Goal: Information Seeking & Learning: Learn about a topic

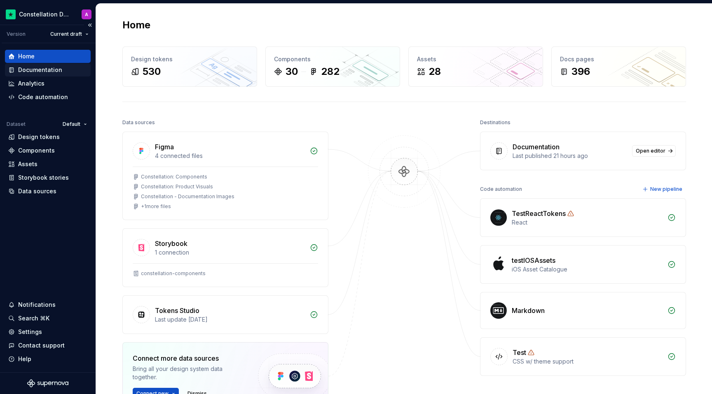
click at [40, 68] on div "Documentation" at bounding box center [40, 70] width 44 height 8
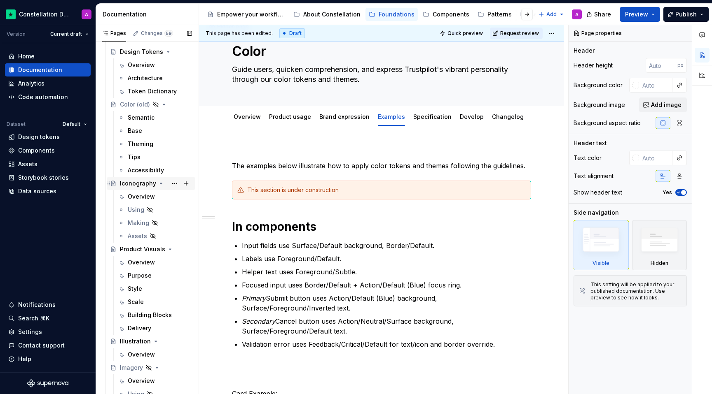
scroll to position [859, 0]
click at [136, 250] on div "Product Visuals" at bounding box center [139, 248] width 39 height 8
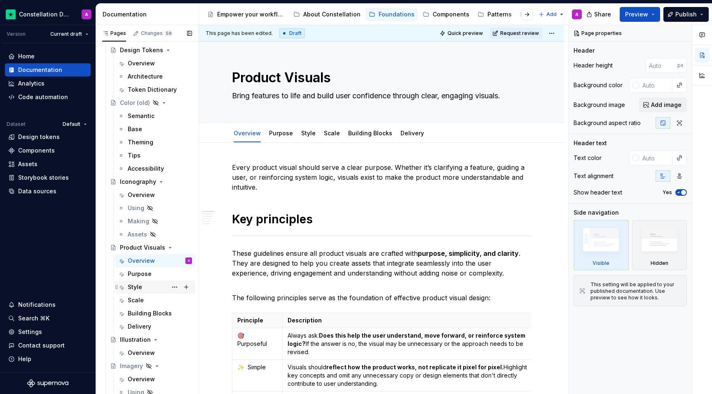
click at [137, 285] on div "Style" at bounding box center [135, 287] width 14 height 8
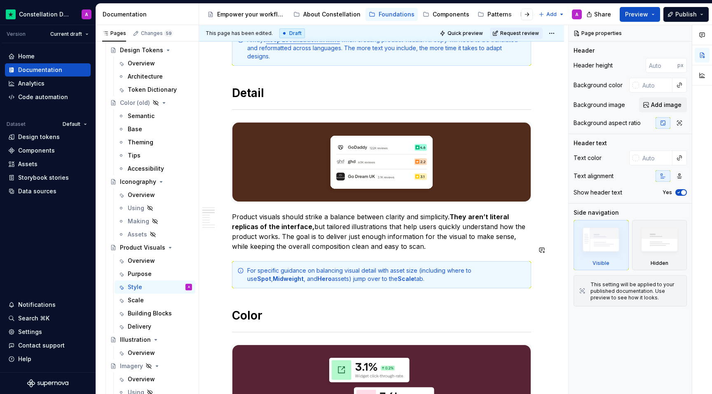
scroll to position [603, 0]
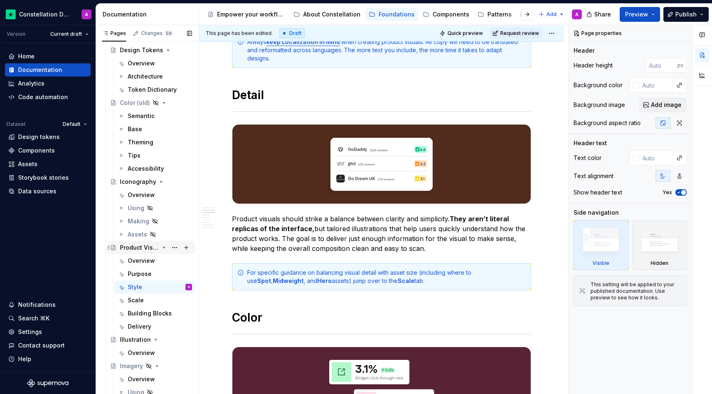
click at [139, 250] on div "Product Visuals" at bounding box center [139, 248] width 39 height 8
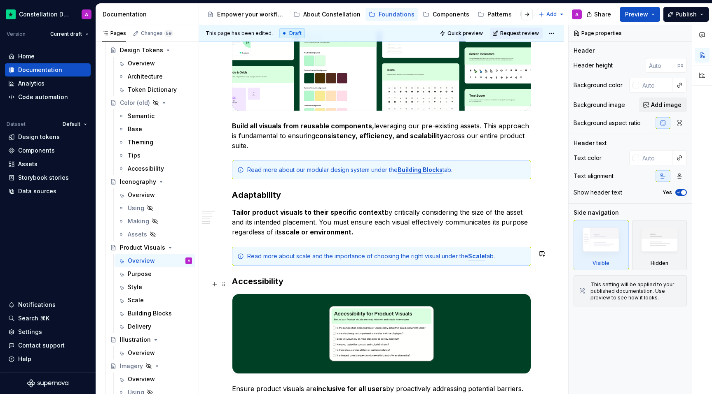
scroll to position [795, 0]
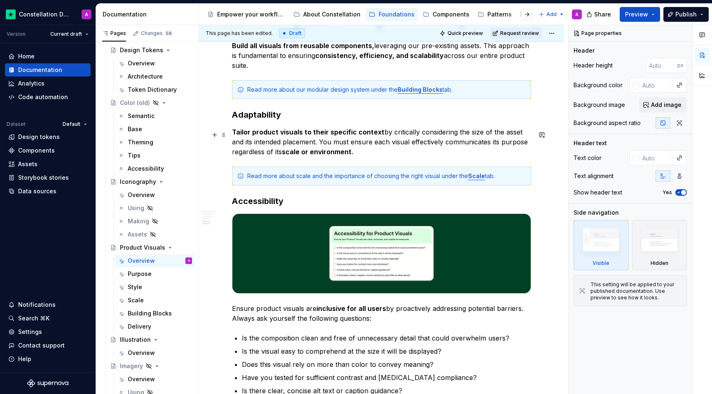
type textarea "*"
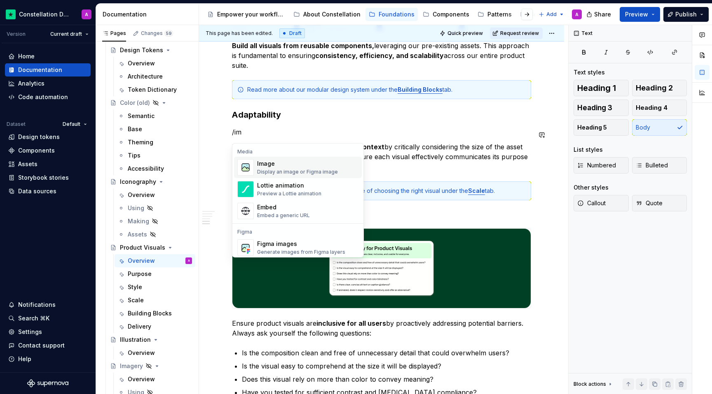
click at [312, 170] on div "Display an image or Figma image" at bounding box center [297, 172] width 81 height 7
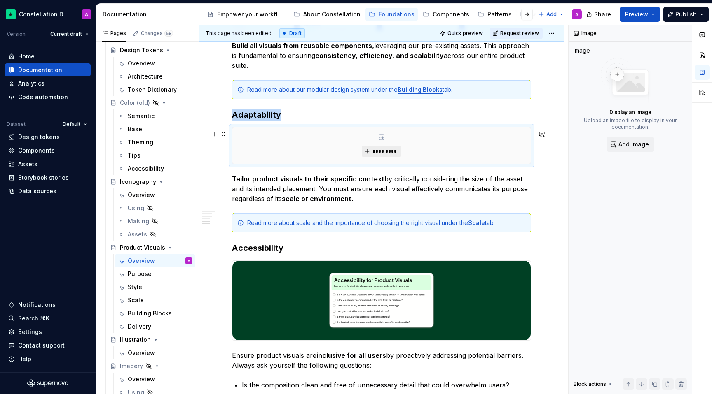
click at [394, 155] on span "*********" at bounding box center [384, 151] width 25 height 7
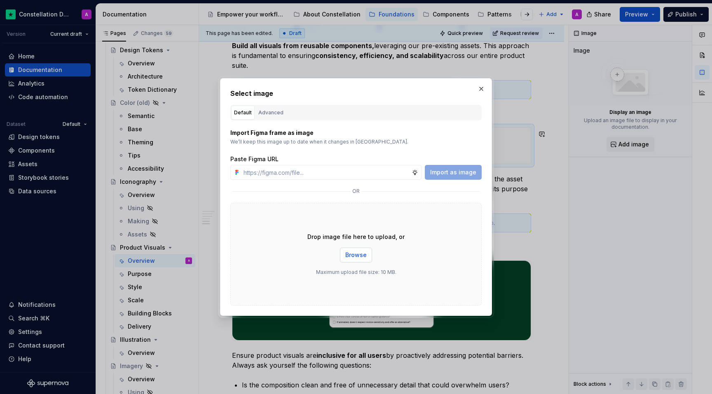
click at [353, 257] on span "Browse" at bounding box center [355, 255] width 21 height 8
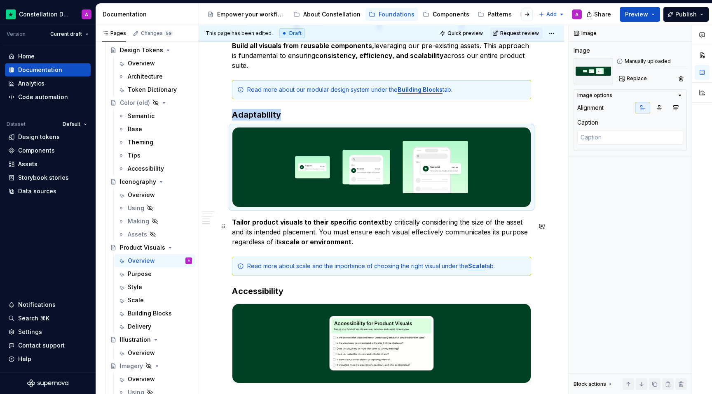
click at [433, 230] on p "Tailor product visuals to their specific context by critically considering the …" at bounding box center [381, 232] width 299 height 30
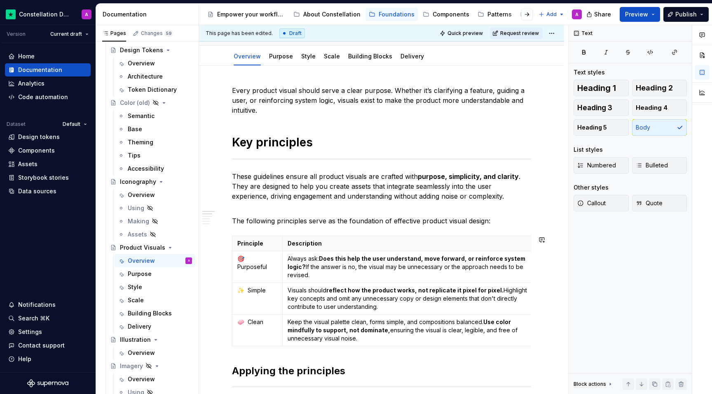
scroll to position [63, 0]
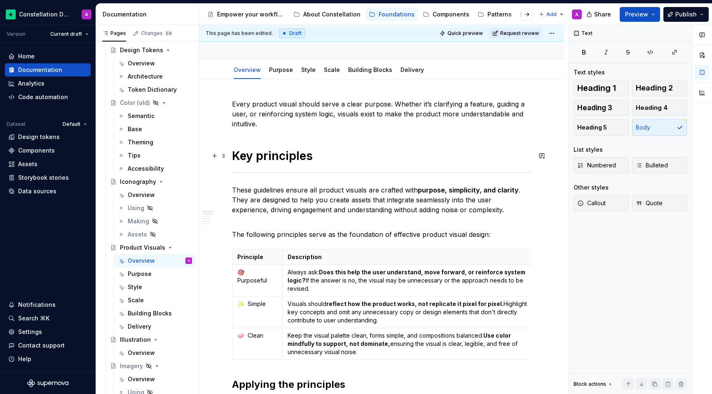
click at [300, 159] on h1 "Key principles" at bounding box center [381, 156] width 299 height 15
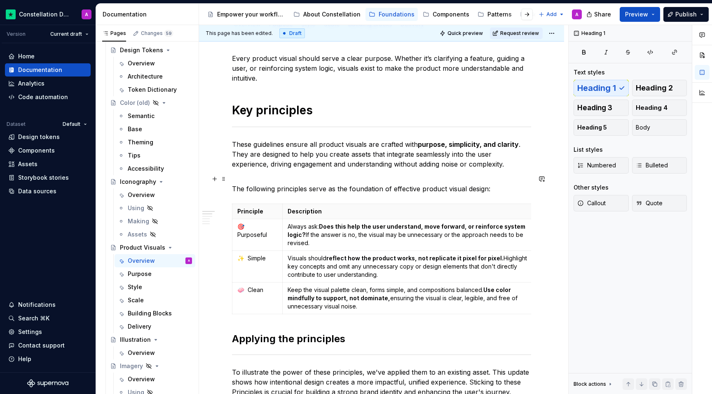
scroll to position [0, 0]
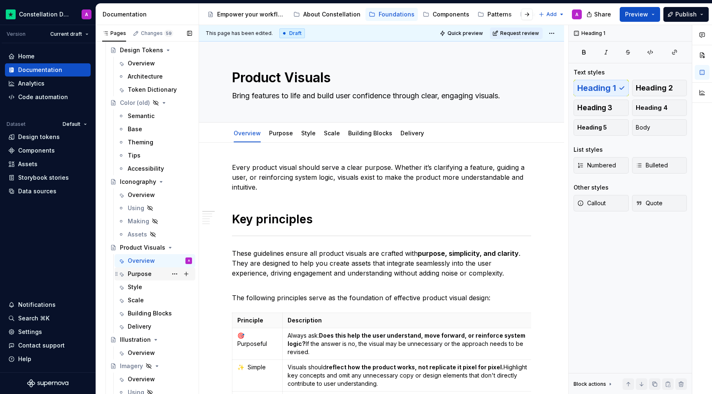
click at [138, 280] on div "Purpose" at bounding box center [154, 274] width 81 height 13
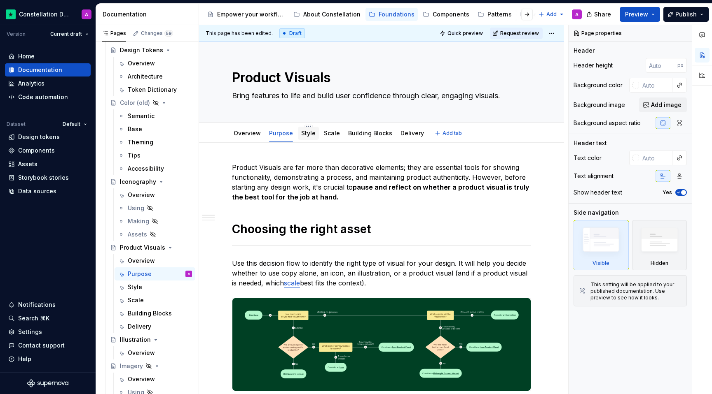
click at [310, 132] on link "Style" at bounding box center [308, 133] width 14 height 7
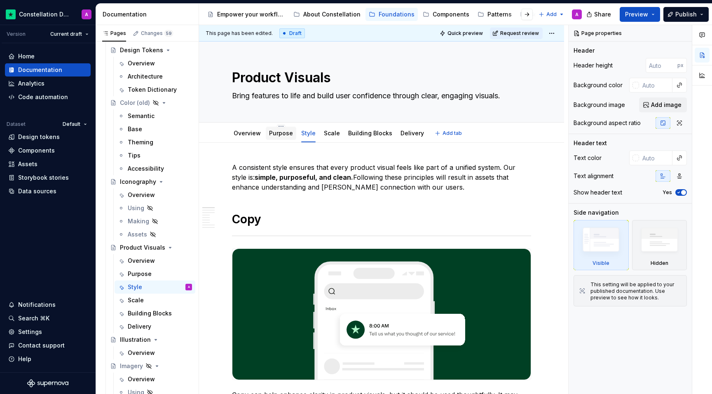
click at [273, 137] on div "Purpose" at bounding box center [281, 133] width 24 height 8
click at [135, 297] on div "Scale" at bounding box center [136, 300] width 16 height 8
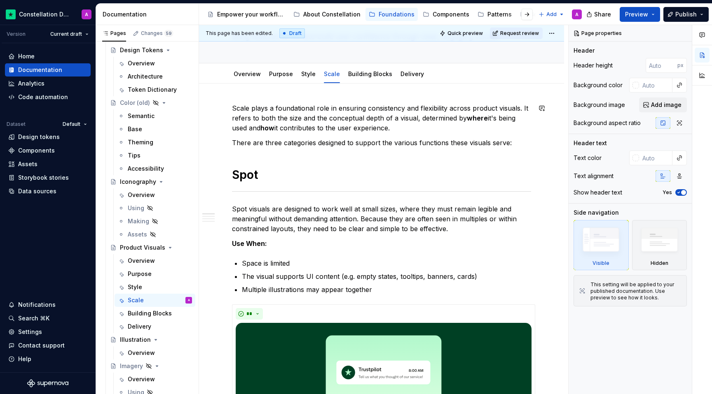
scroll to position [52, 0]
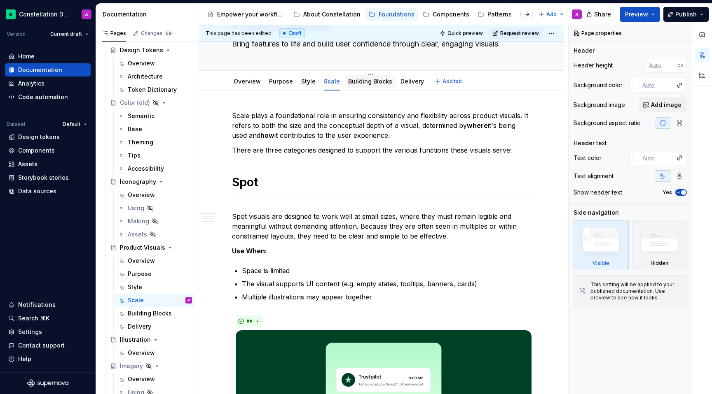
click at [363, 83] on link "Building Blocks" at bounding box center [370, 81] width 44 height 7
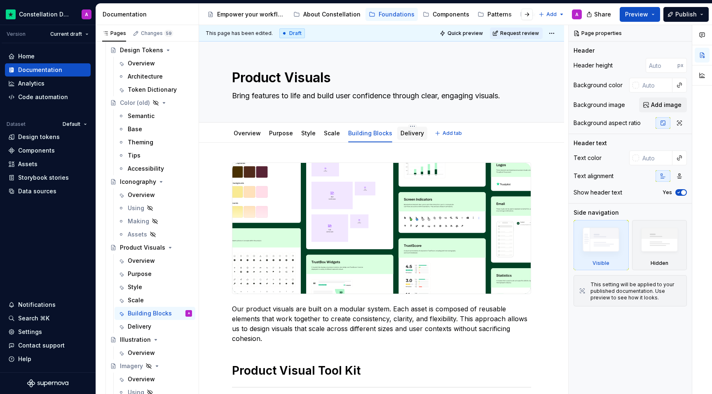
click at [400, 137] on div "Delivery" at bounding box center [411, 133] width 23 height 8
click at [150, 331] on div "Delivery" at bounding box center [160, 327] width 64 height 12
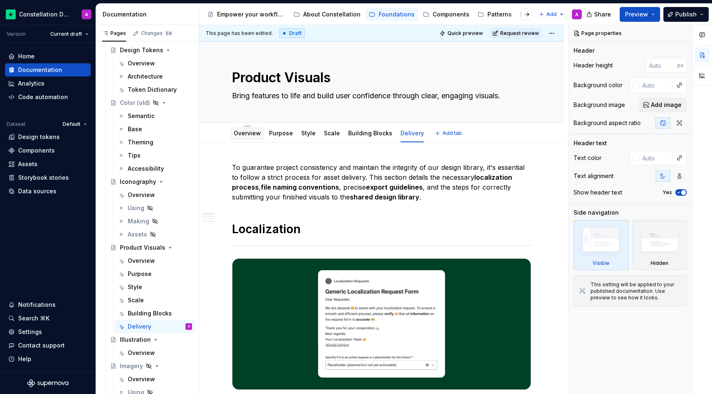
click at [254, 133] on link "Overview" at bounding box center [246, 133] width 27 height 7
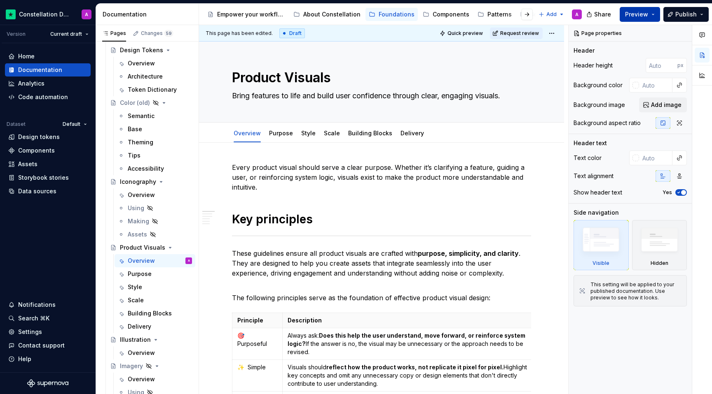
click at [646, 16] on span "Preview" at bounding box center [636, 14] width 23 height 8
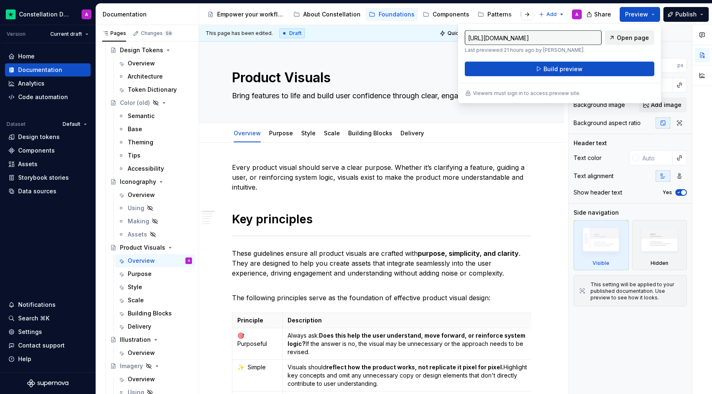
click at [628, 42] on span "Open page" at bounding box center [632, 38] width 32 height 8
click at [536, 77] on button "Build preview" at bounding box center [559, 69] width 189 height 15
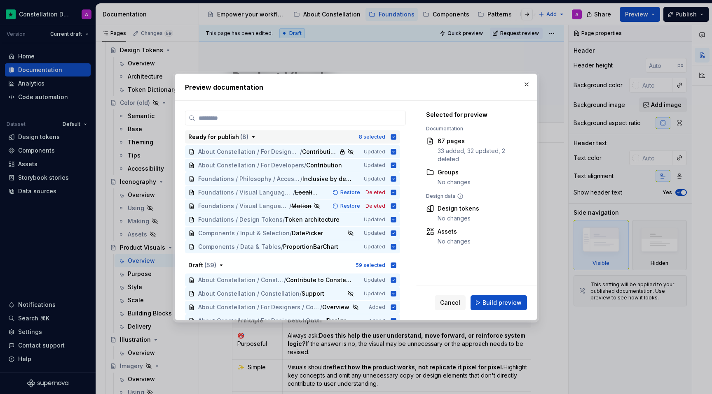
click at [397, 137] on icon "button" at bounding box center [393, 137] width 7 height 7
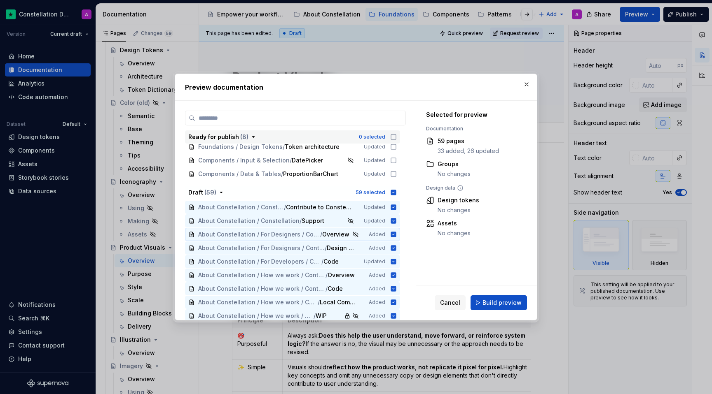
scroll to position [49, 0]
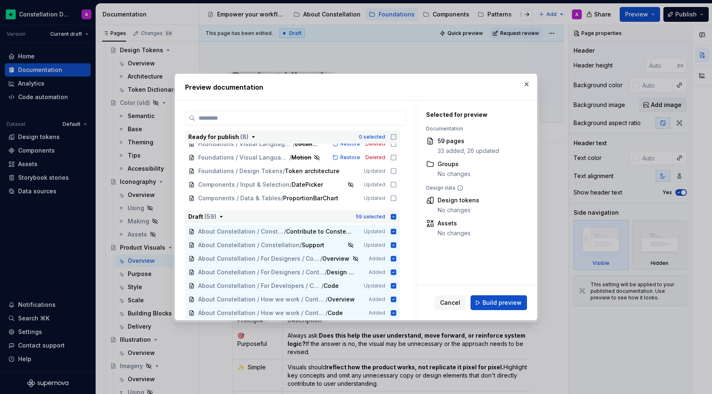
click at [396, 217] on icon "button" at bounding box center [393, 216] width 5 height 5
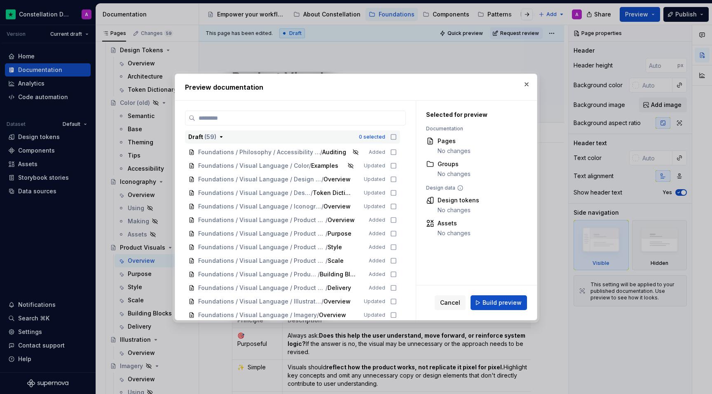
scroll to position [320, 0]
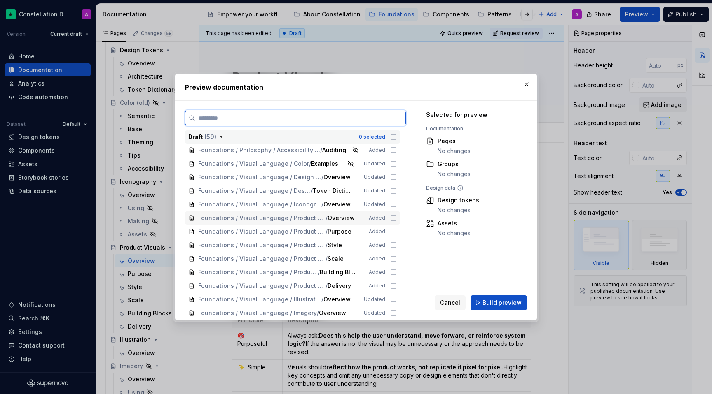
click at [397, 219] on icon at bounding box center [393, 218] width 7 height 7
click at [397, 231] on icon at bounding box center [393, 232] width 7 height 7
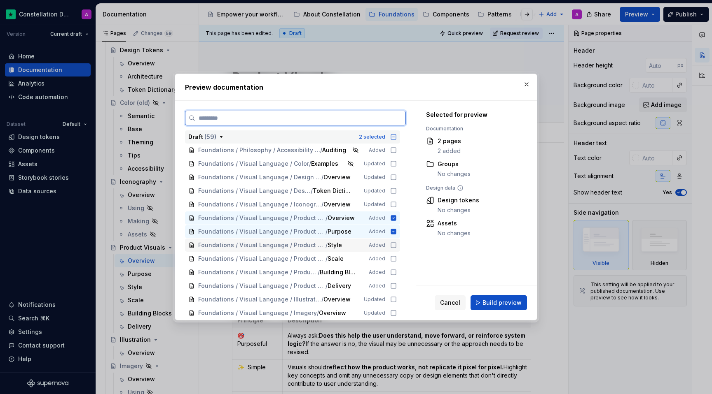
click at [395, 247] on icon at bounding box center [393, 245] width 5 height 5
click at [397, 259] on icon at bounding box center [393, 259] width 7 height 7
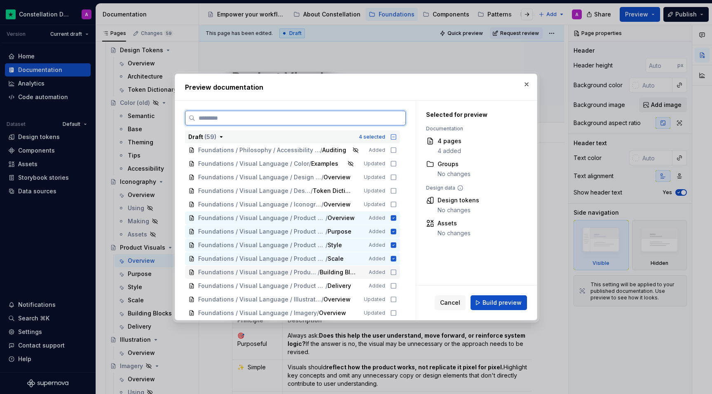
click at [397, 272] on icon at bounding box center [393, 272] width 7 height 7
click at [394, 286] on icon at bounding box center [393, 286] width 7 height 7
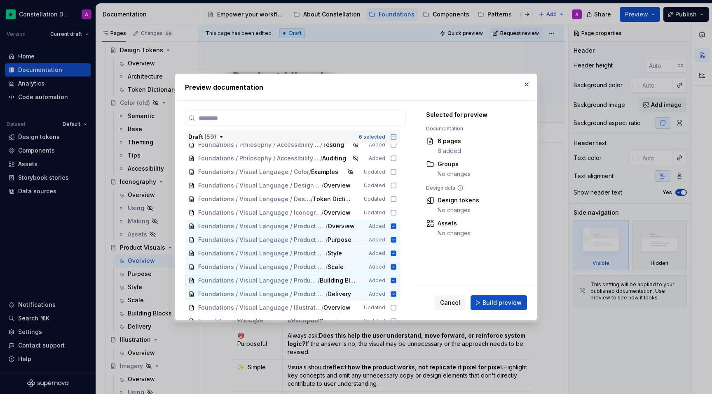
scroll to position [318, 0]
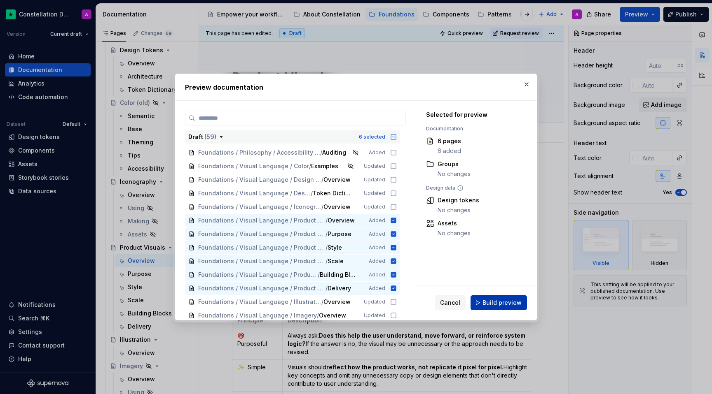
click at [499, 303] on span "Build preview" at bounding box center [501, 303] width 39 height 8
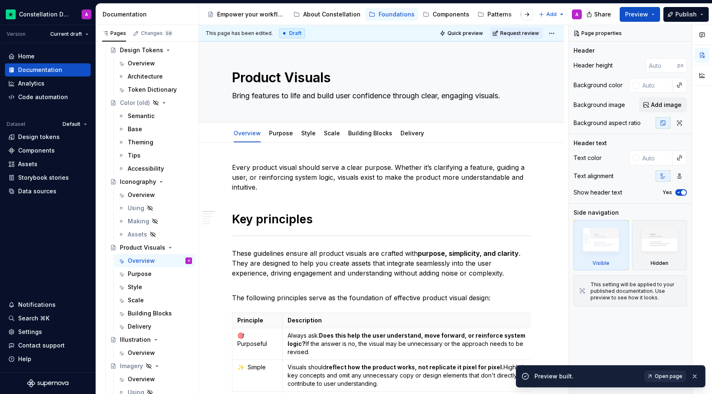
click at [671, 380] on link "Open page" at bounding box center [665, 377] width 42 height 12
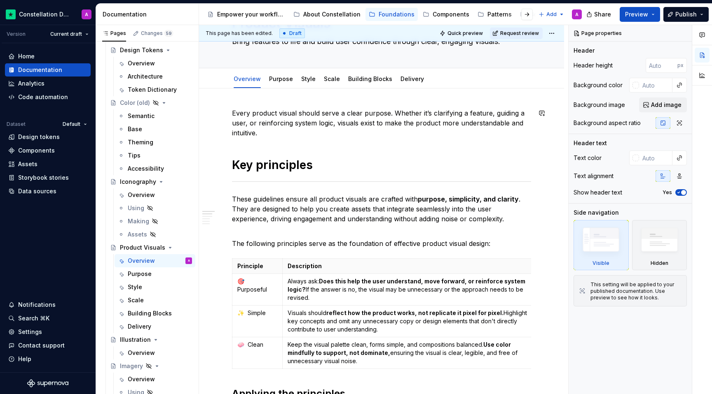
scroll to position [35, 0]
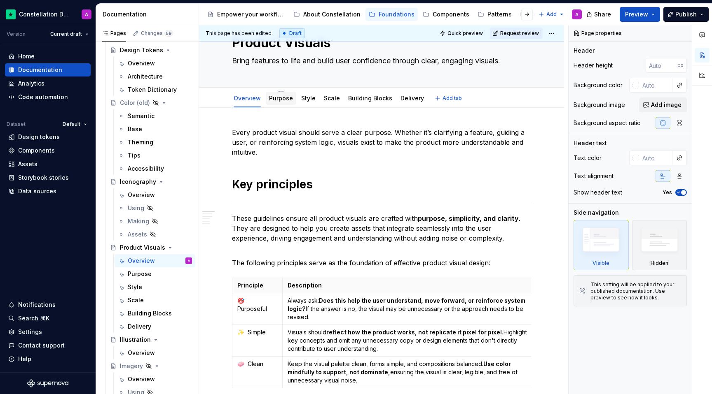
click at [278, 98] on link "Purpose" at bounding box center [281, 98] width 24 height 7
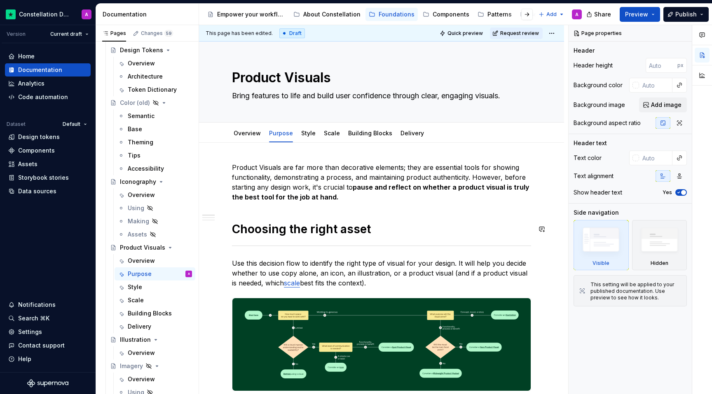
scroll to position [94, 0]
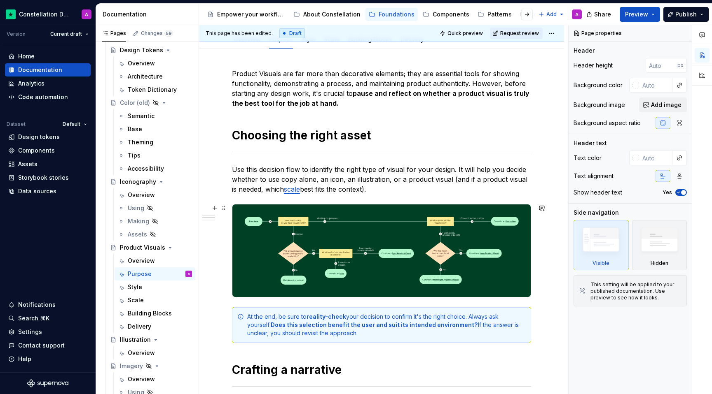
click at [360, 266] on img at bounding box center [381, 251] width 298 height 93
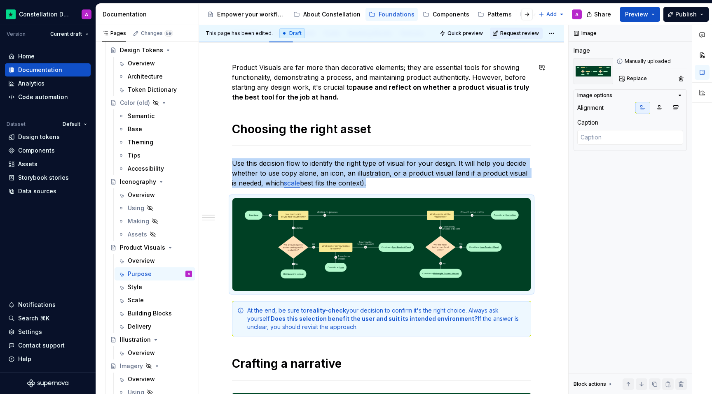
scroll to position [0, 0]
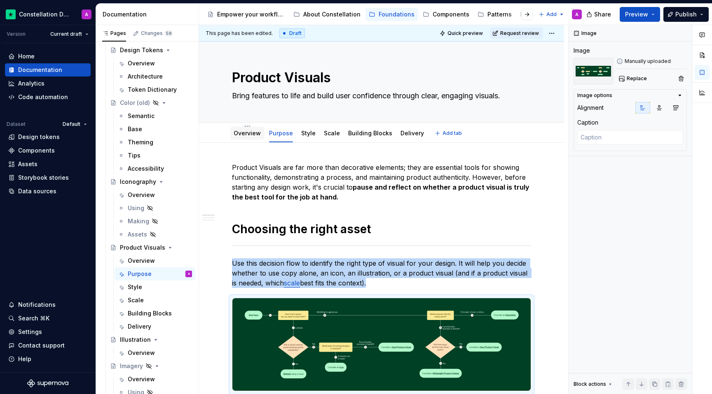
click at [244, 131] on link "Overview" at bounding box center [246, 133] width 27 height 7
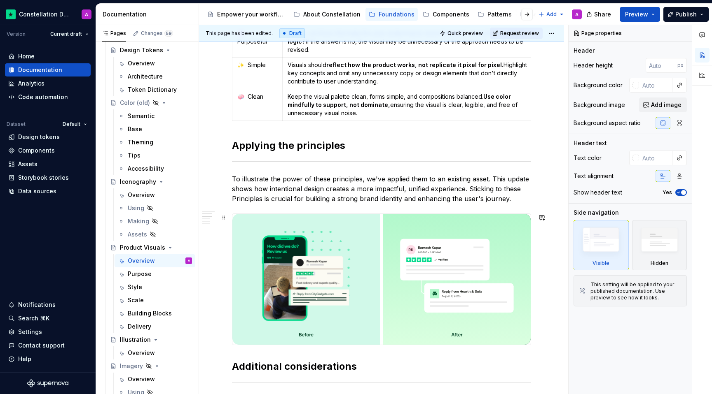
scroll to position [383, 0]
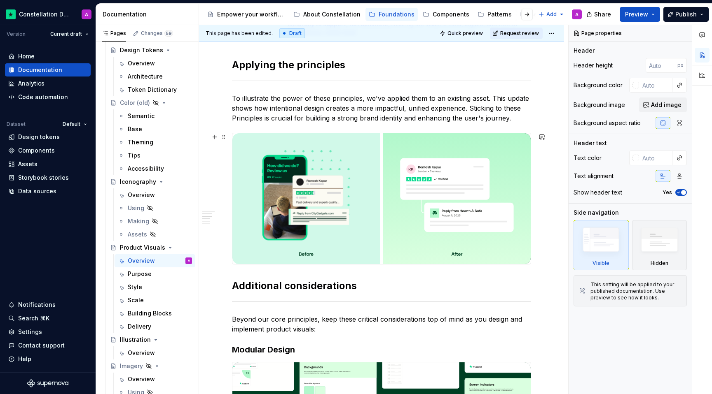
click at [352, 207] on img at bounding box center [381, 198] width 298 height 131
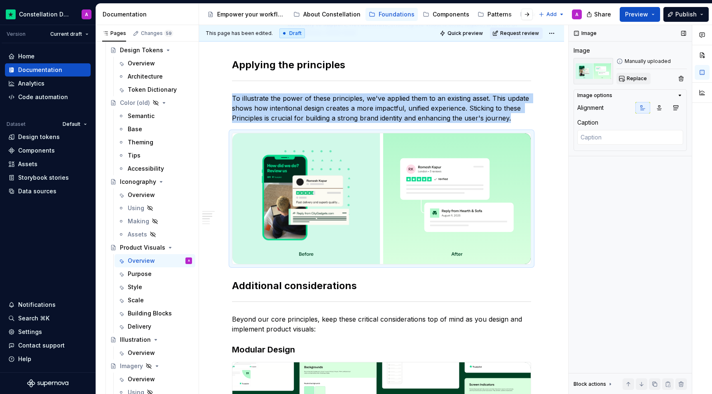
click at [633, 79] on span "Replace" at bounding box center [636, 78] width 20 height 7
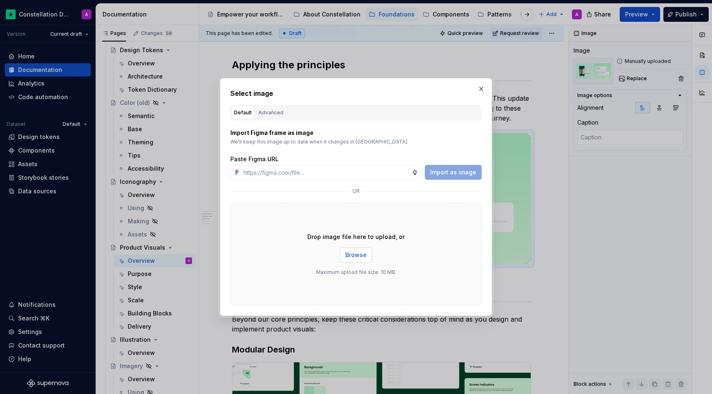
click at [341, 258] on button "Browse" at bounding box center [356, 255] width 32 height 15
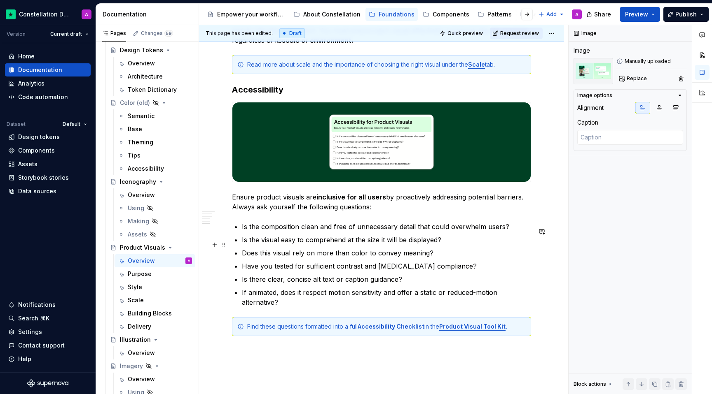
scroll to position [1091, 0]
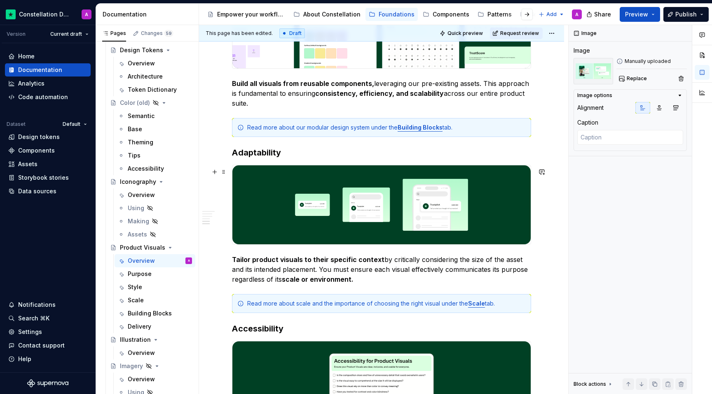
scroll to position [637, 0]
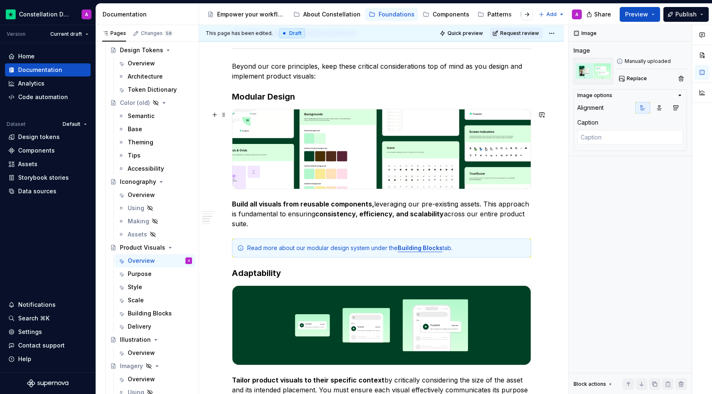
click at [419, 162] on img at bounding box center [381, 149] width 298 height 79
click at [630, 76] on span "Replace" at bounding box center [636, 78] width 20 height 7
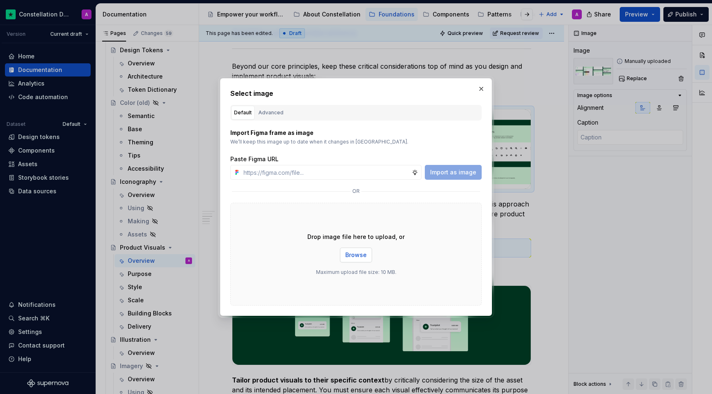
click at [352, 257] on span "Browse" at bounding box center [355, 255] width 21 height 8
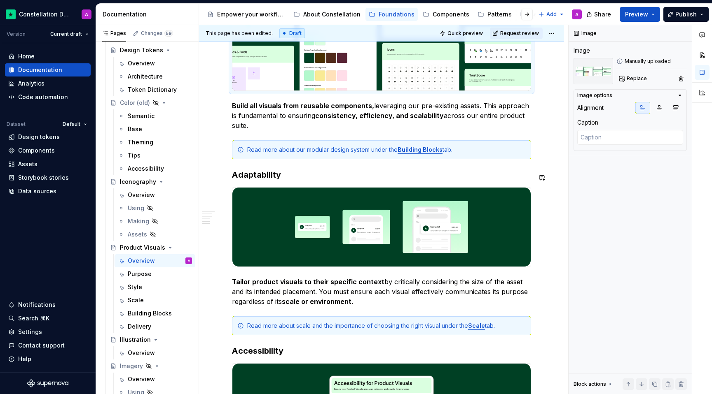
scroll to position [737, 0]
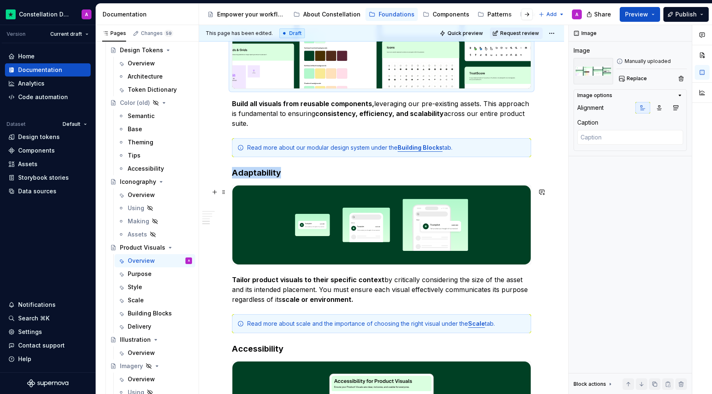
click at [378, 207] on img at bounding box center [381, 225] width 298 height 79
click at [635, 79] on span "Replace" at bounding box center [636, 78] width 20 height 7
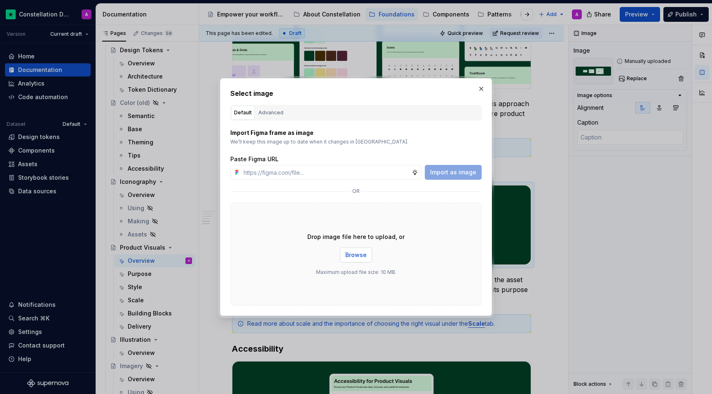
click at [348, 256] on span "Browse" at bounding box center [355, 255] width 21 height 8
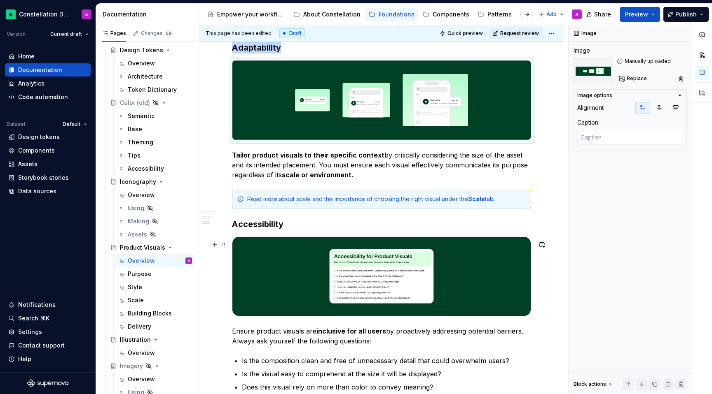
scroll to position [891, 0]
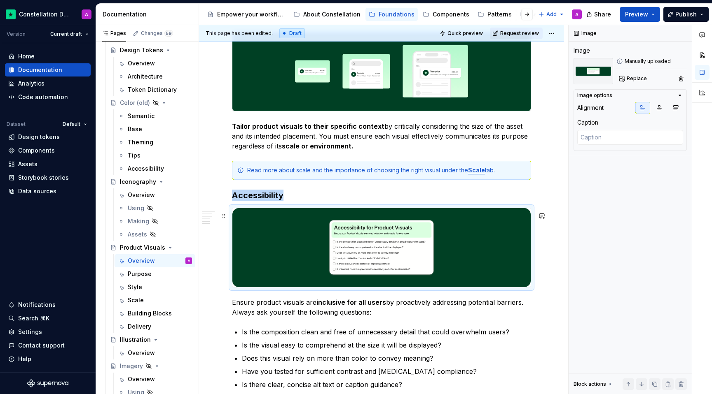
click at [465, 235] on img at bounding box center [381, 247] width 298 height 79
click at [623, 76] on button "Replace" at bounding box center [633, 79] width 34 height 12
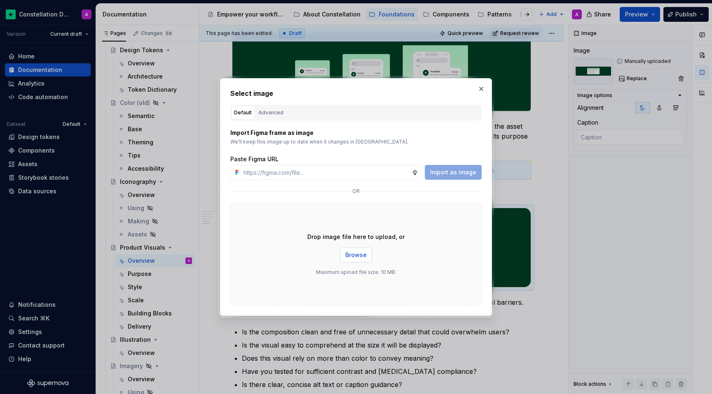
click at [348, 252] on span "Browse" at bounding box center [355, 255] width 21 height 8
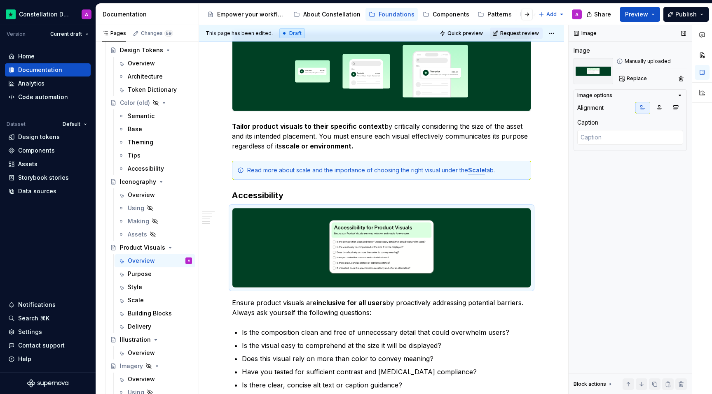
click at [583, 197] on div "Image Image Manually uploaded Replace Image options Alignment Caption Block act…" at bounding box center [629, 210] width 123 height 370
click at [641, 14] on span "Preview" at bounding box center [636, 14] width 23 height 8
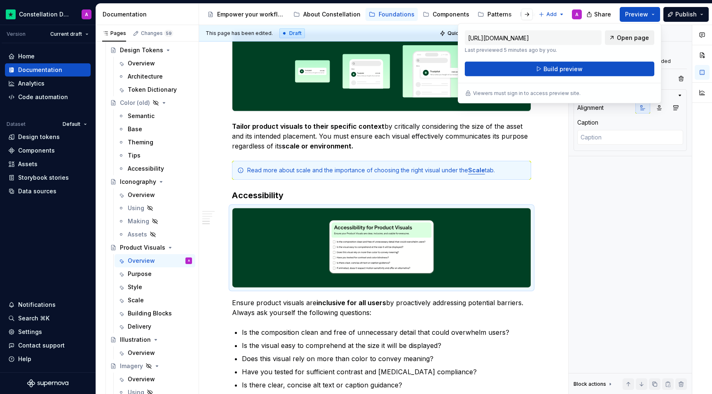
click at [633, 34] on span "Open page" at bounding box center [632, 38] width 32 height 8
click at [647, 16] on span "Preview" at bounding box center [636, 14] width 23 height 8
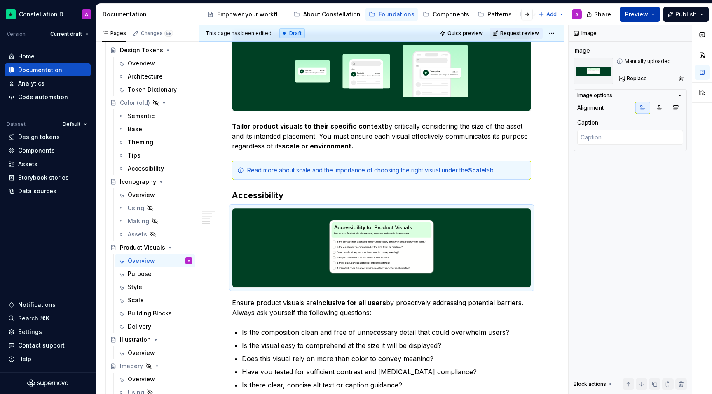
click at [647, 16] on span "Preview" at bounding box center [636, 14] width 23 height 8
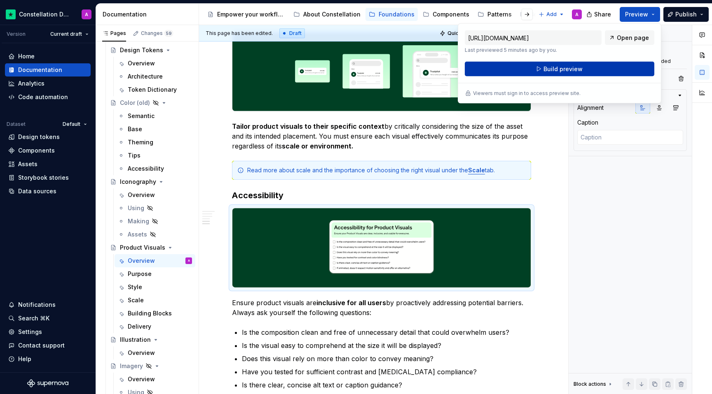
click at [571, 66] on span "Build preview" at bounding box center [562, 69] width 39 height 8
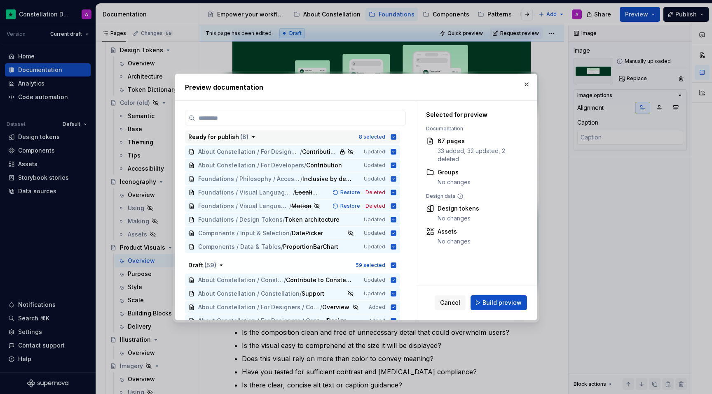
click at [396, 138] on icon "button" at bounding box center [393, 136] width 5 height 5
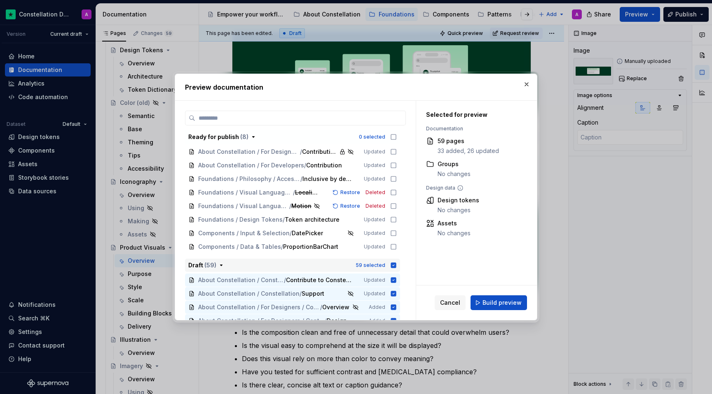
click at [396, 263] on icon "button" at bounding box center [393, 265] width 5 height 5
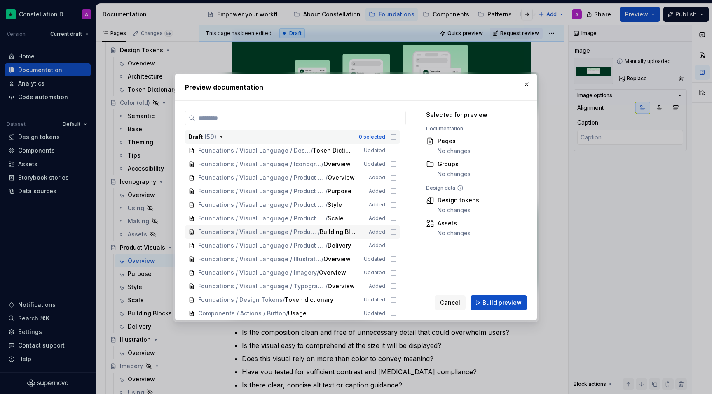
scroll to position [359, 0]
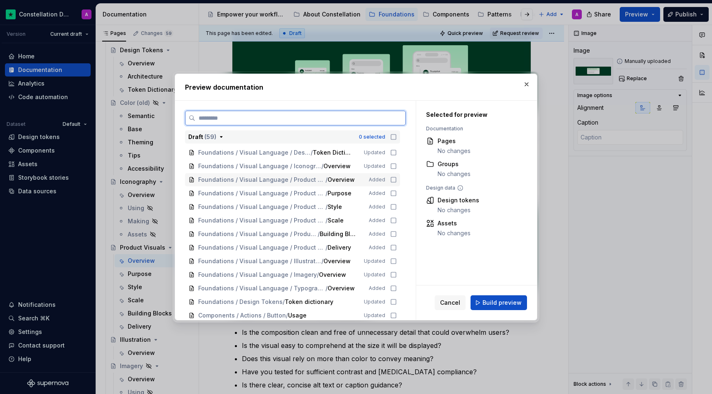
click at [392, 181] on div "Foundations / Visual Language / Product Visuals / Overview Added" at bounding box center [292, 179] width 215 height 13
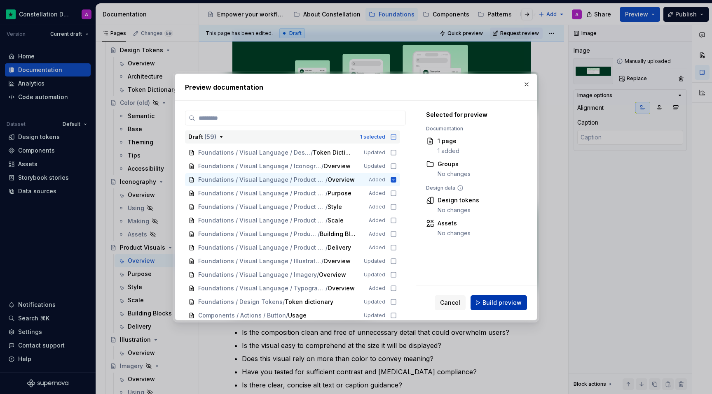
click at [491, 305] on span "Build preview" at bounding box center [501, 303] width 39 height 8
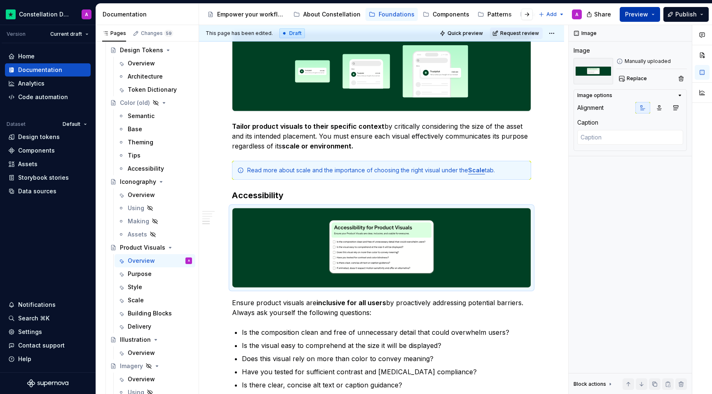
click at [643, 17] on span "Preview" at bounding box center [636, 14] width 23 height 8
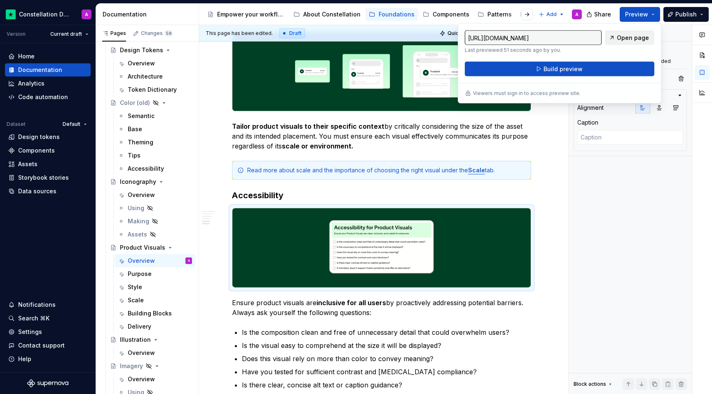
click at [617, 39] on link "Open page" at bounding box center [629, 37] width 49 height 15
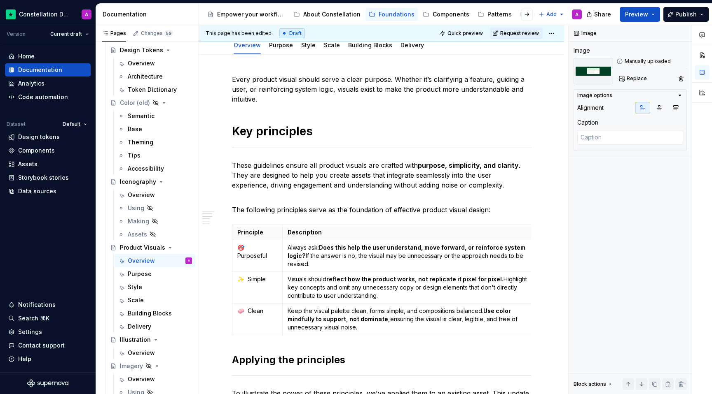
scroll to position [0, 0]
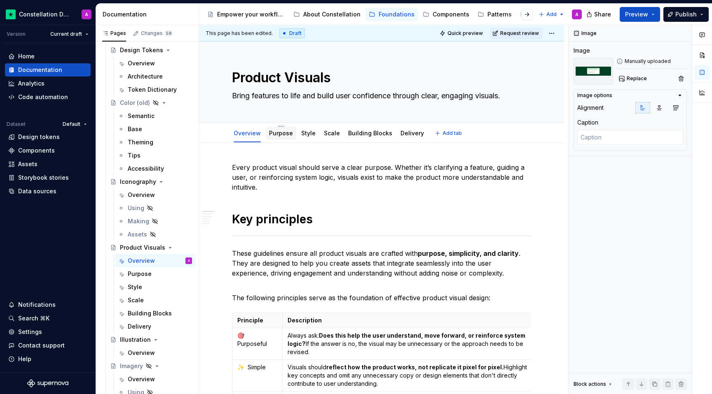
click at [273, 131] on link "Purpose" at bounding box center [281, 133] width 24 height 7
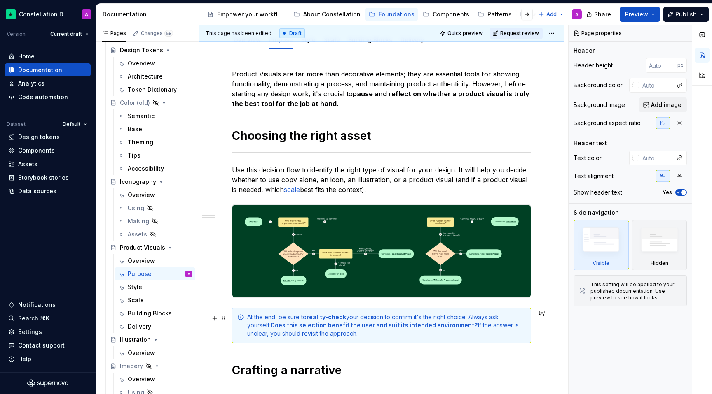
scroll to position [34, 0]
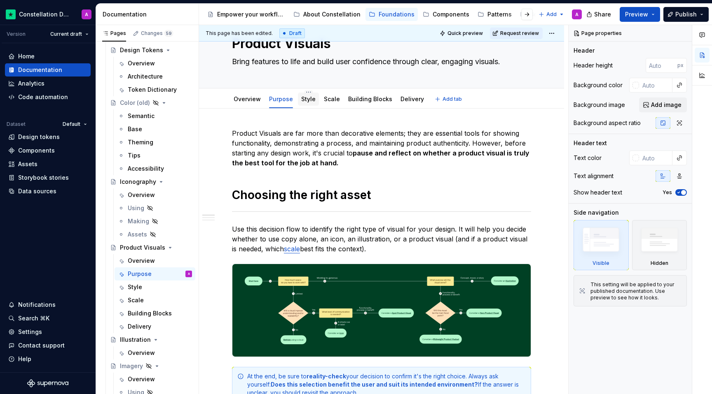
click at [309, 105] on div "Style" at bounding box center [308, 99] width 21 height 13
click at [147, 288] on div "Style" at bounding box center [160, 288] width 64 height 12
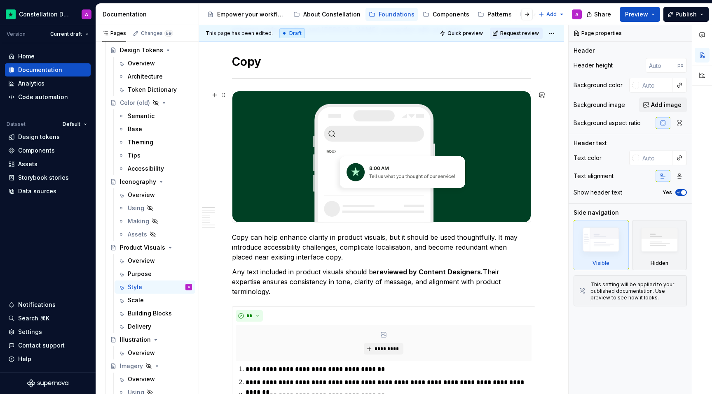
scroll to position [211, 0]
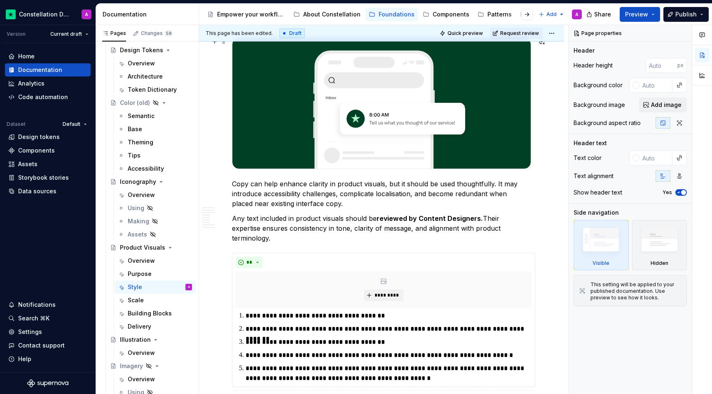
click at [392, 79] on img at bounding box center [381, 103] width 298 height 131
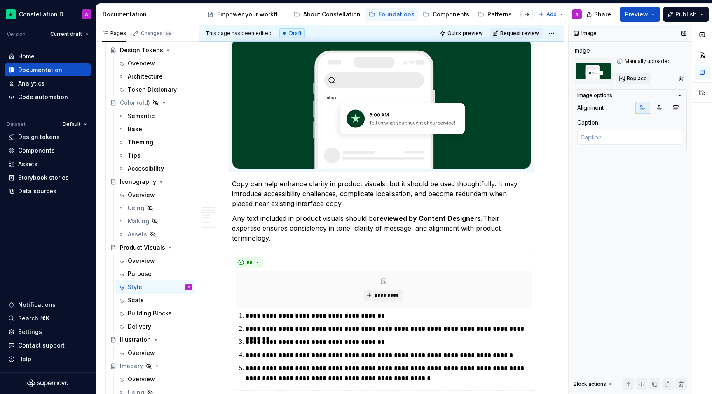
click at [642, 79] on span "Replace" at bounding box center [636, 78] width 20 height 7
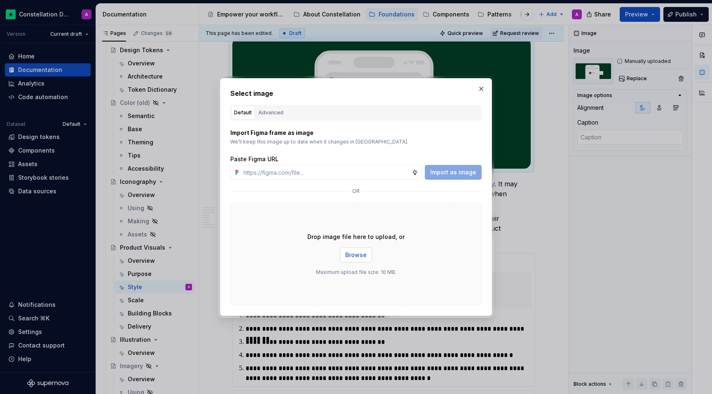
click at [356, 251] on span "Browse" at bounding box center [355, 255] width 21 height 8
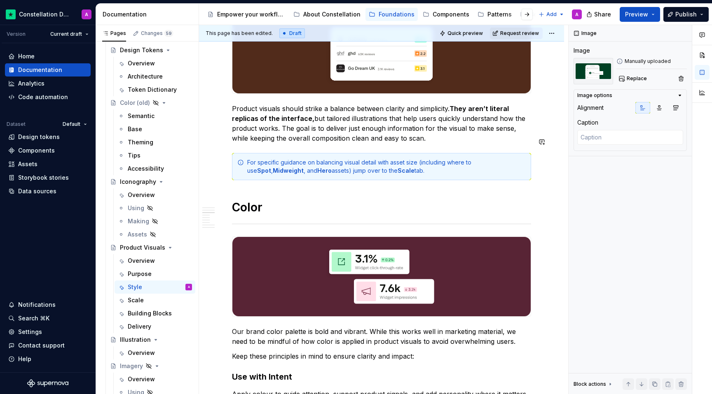
scroll to position [581, 0]
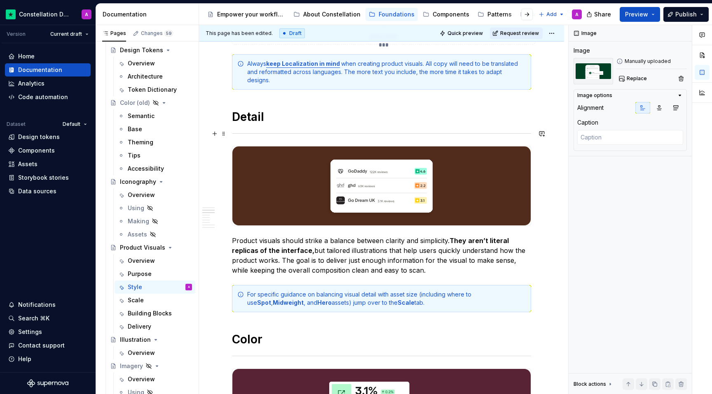
click at [370, 154] on img at bounding box center [381, 186] width 298 height 79
click at [632, 78] on span "Replace" at bounding box center [636, 78] width 20 height 7
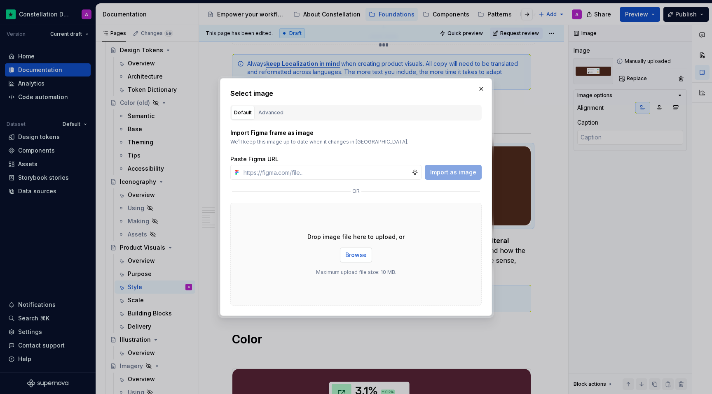
click at [352, 260] on button "Browse" at bounding box center [356, 255] width 32 height 15
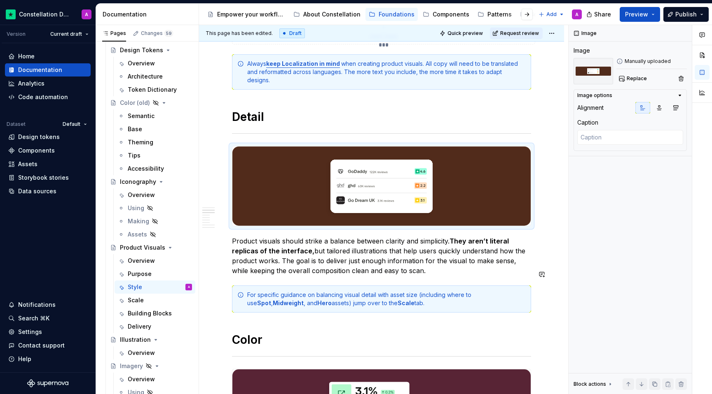
scroll to position [685, 0]
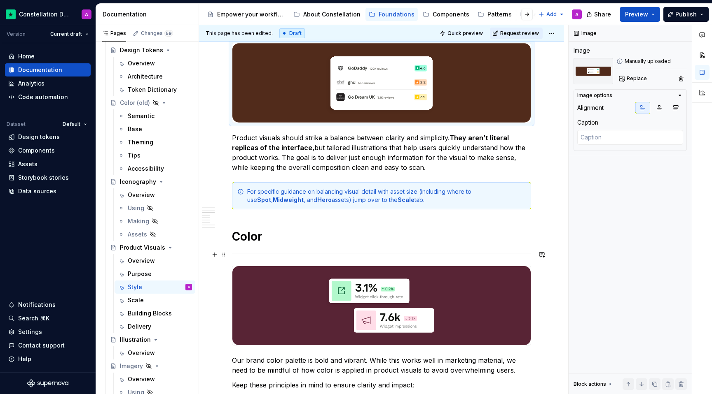
click at [381, 306] on img at bounding box center [381, 305] width 298 height 79
click at [632, 75] on button "Replace" at bounding box center [633, 79] width 34 height 12
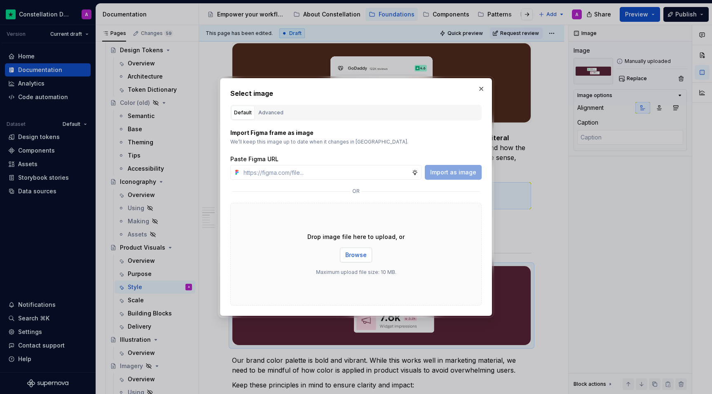
click at [362, 256] on span "Browse" at bounding box center [355, 255] width 21 height 8
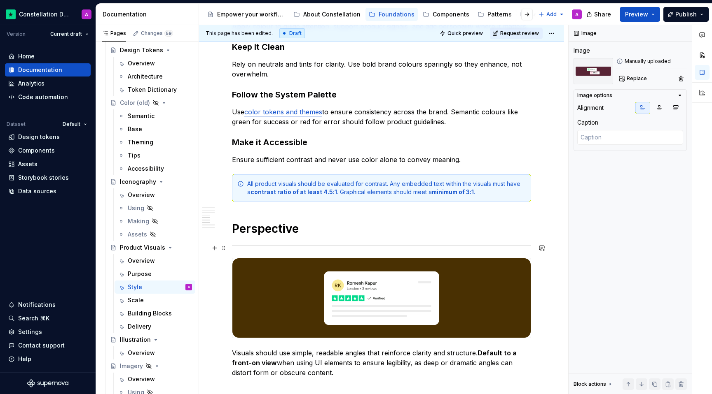
scroll to position [1128, 0]
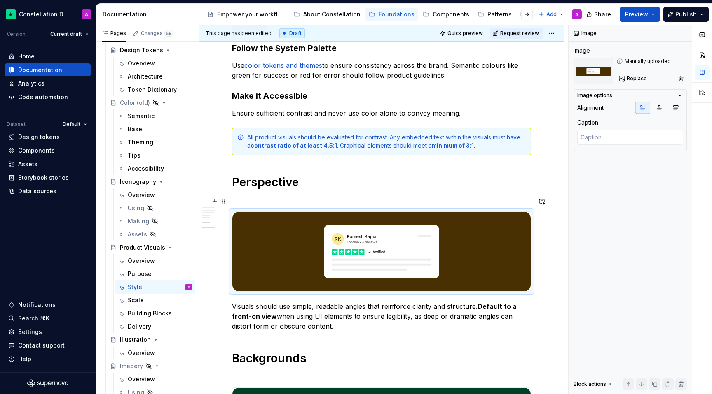
click at [429, 231] on img at bounding box center [381, 251] width 298 height 79
click at [626, 75] on button "Replace" at bounding box center [633, 79] width 34 height 12
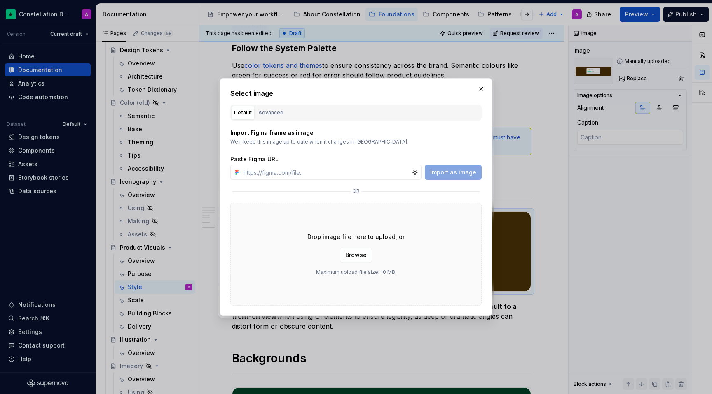
click at [348, 263] on div "Drop image file here to upload, or Browse Maximum upload file size: 10 MB." at bounding box center [355, 254] width 251 height 103
click at [351, 255] on span "Browse" at bounding box center [355, 255] width 21 height 8
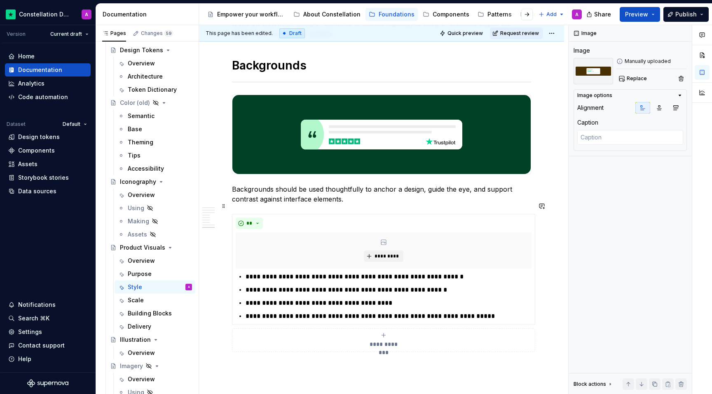
scroll to position [1301, 0]
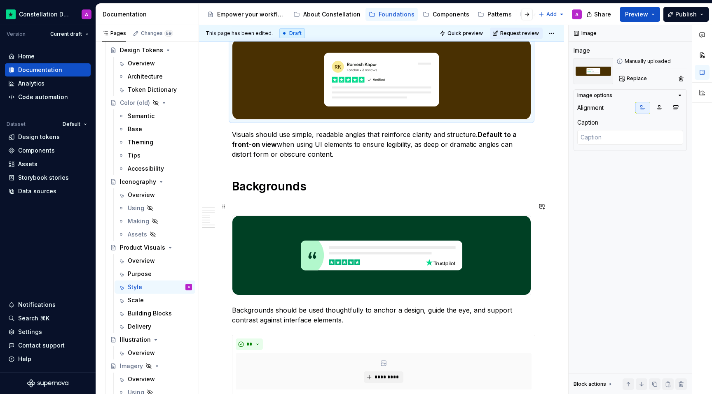
click at [404, 245] on img at bounding box center [381, 255] width 298 height 79
click at [628, 77] on span "Replace" at bounding box center [636, 78] width 20 height 7
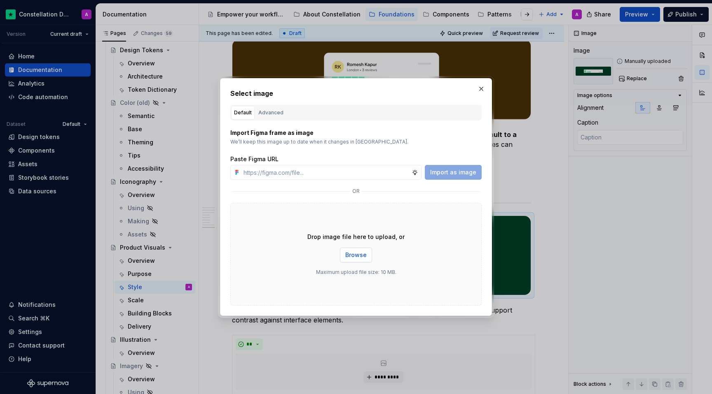
click at [355, 253] on span "Browse" at bounding box center [355, 255] width 21 height 8
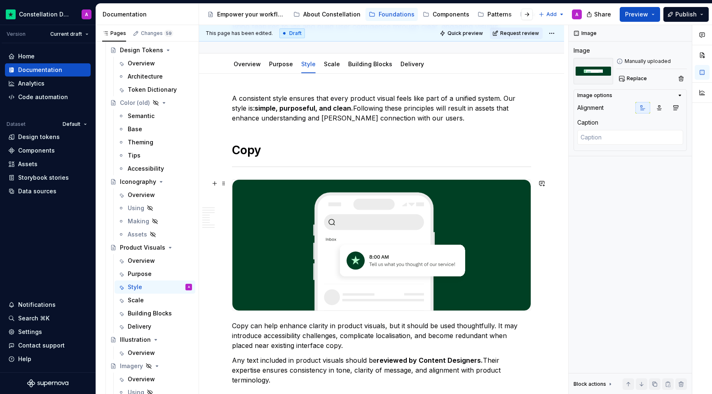
scroll to position [0, 0]
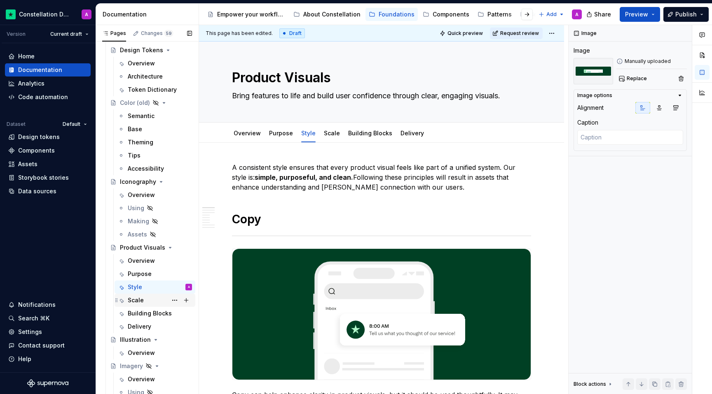
click at [132, 304] on div "Scale" at bounding box center [136, 300] width 16 height 8
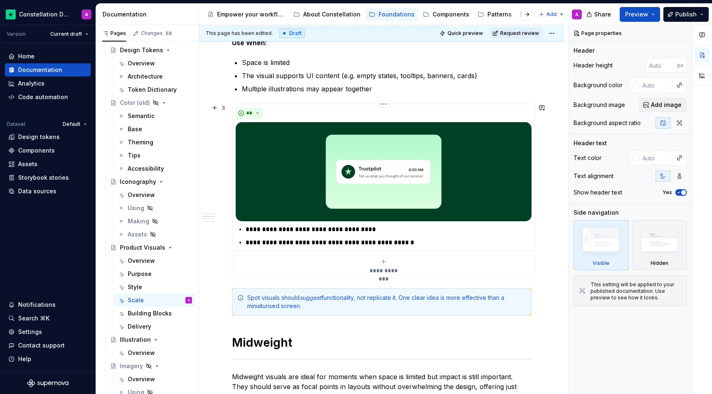
scroll to position [282, 0]
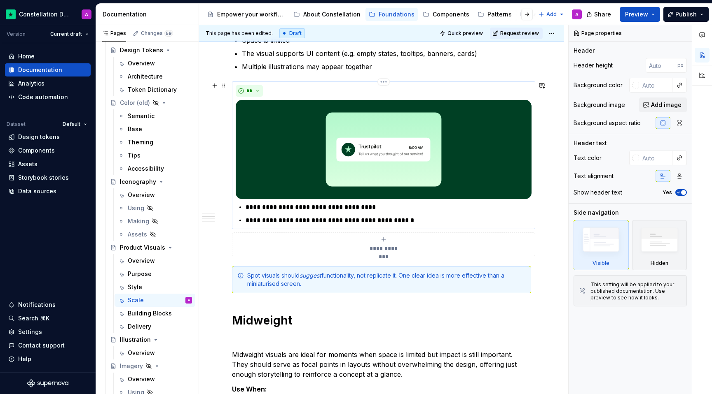
click at [433, 115] on img at bounding box center [384, 149] width 296 height 99
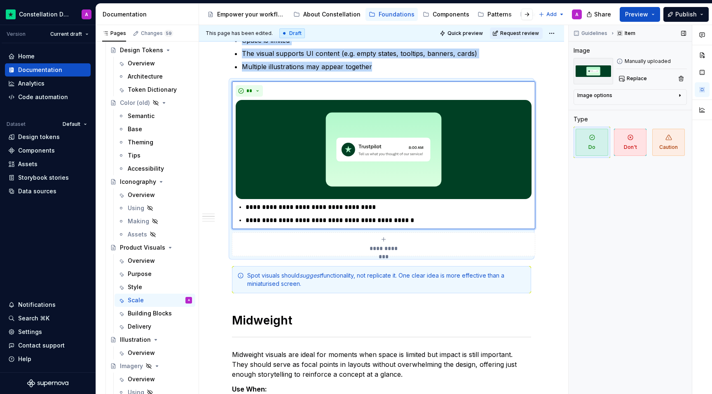
click at [595, 70] on img at bounding box center [593, 71] width 40 height 26
click at [643, 82] on button "Replace" at bounding box center [633, 79] width 34 height 12
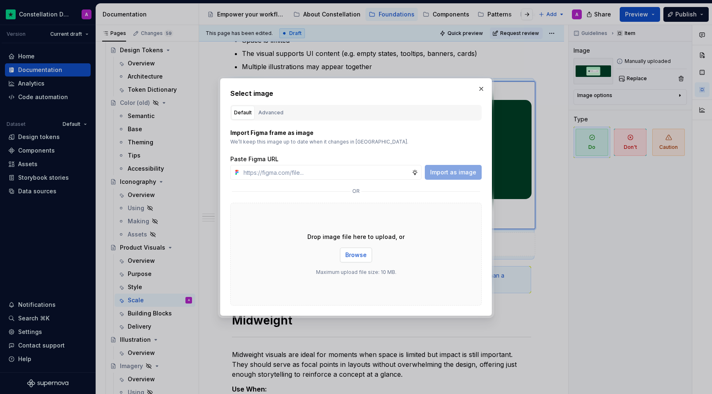
click at [361, 252] on span "Browse" at bounding box center [355, 255] width 21 height 8
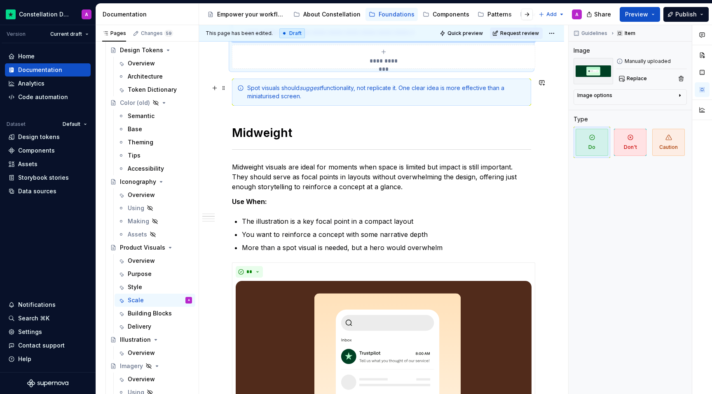
scroll to position [500, 0]
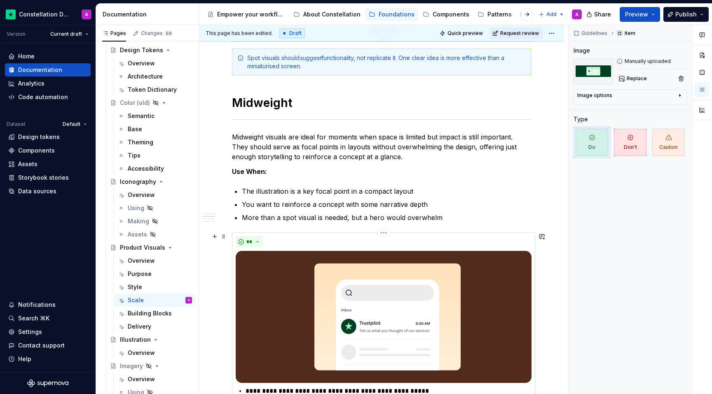
click at [396, 290] on img at bounding box center [384, 317] width 296 height 132
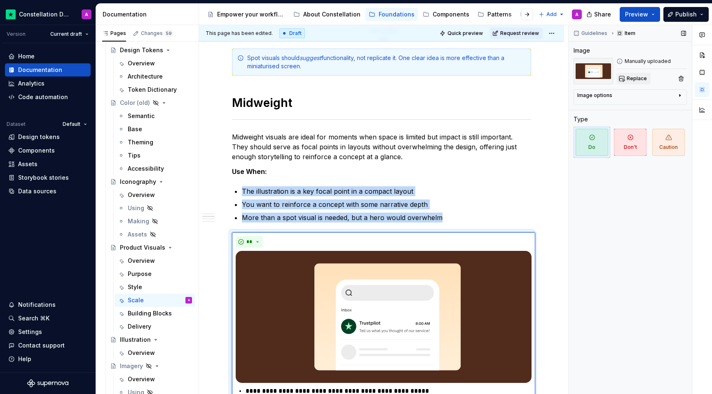
click at [631, 78] on span "Replace" at bounding box center [636, 78] width 20 height 7
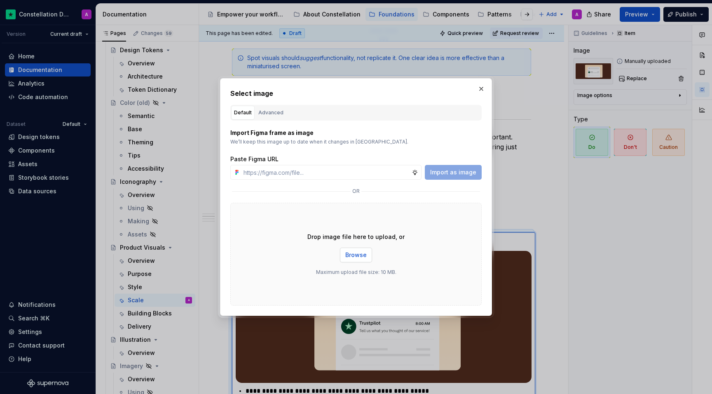
click at [352, 255] on span "Browse" at bounding box center [355, 255] width 21 height 8
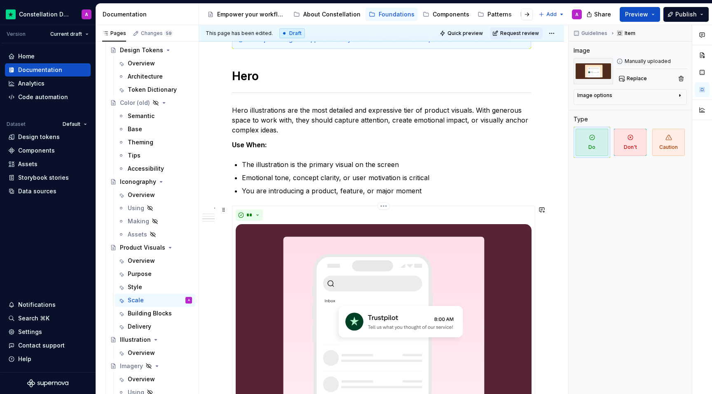
scroll to position [943, 0]
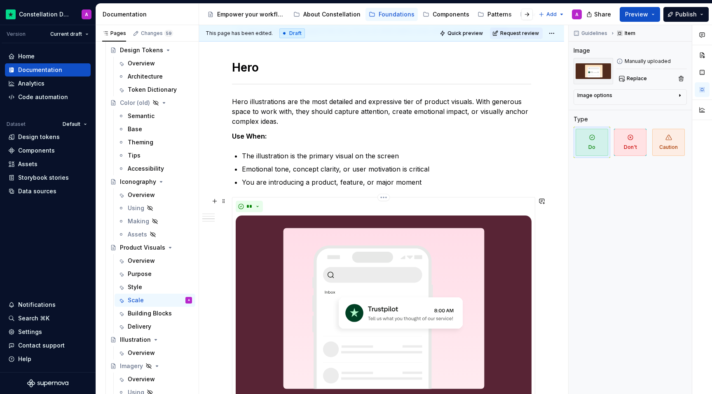
click at [400, 261] on img at bounding box center [384, 309] width 296 height 186
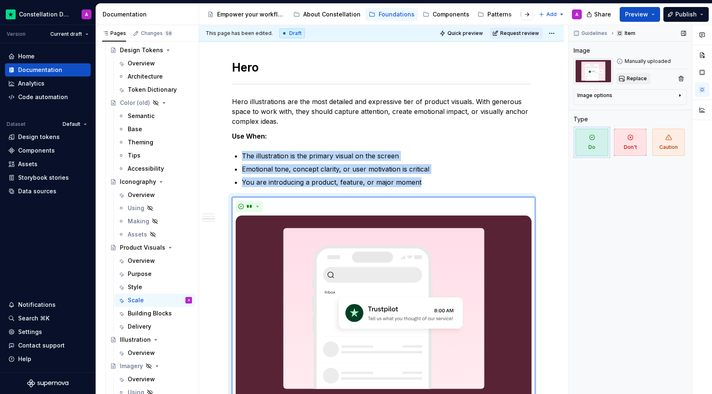
click at [628, 75] on button "Replace" at bounding box center [633, 79] width 34 height 12
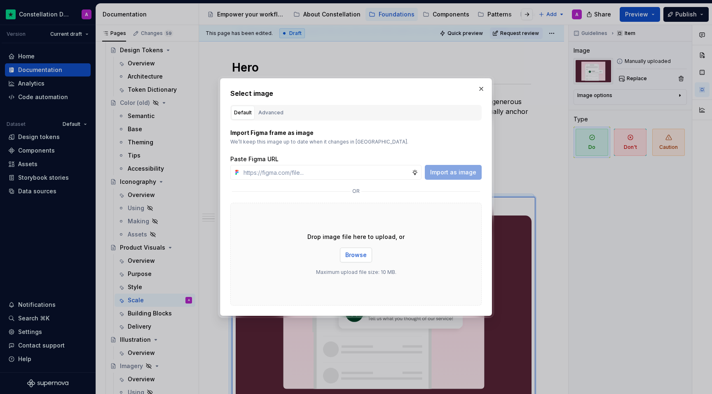
click at [367, 252] on button "Browse" at bounding box center [356, 255] width 32 height 15
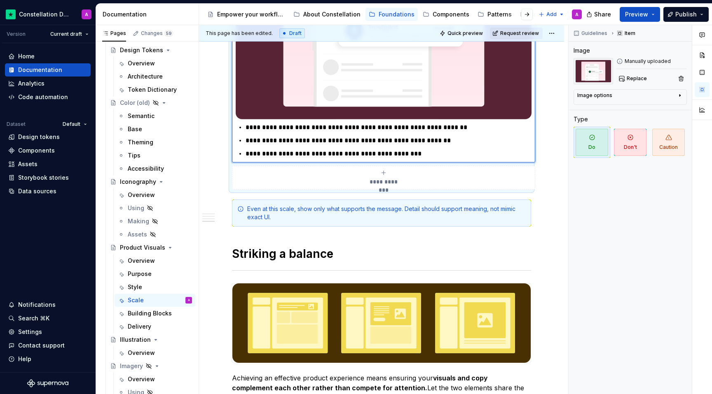
scroll to position [1369, 0]
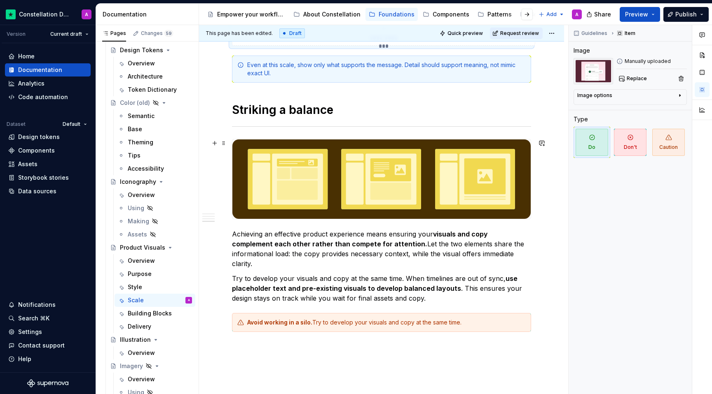
click at [339, 166] on img at bounding box center [381, 179] width 298 height 79
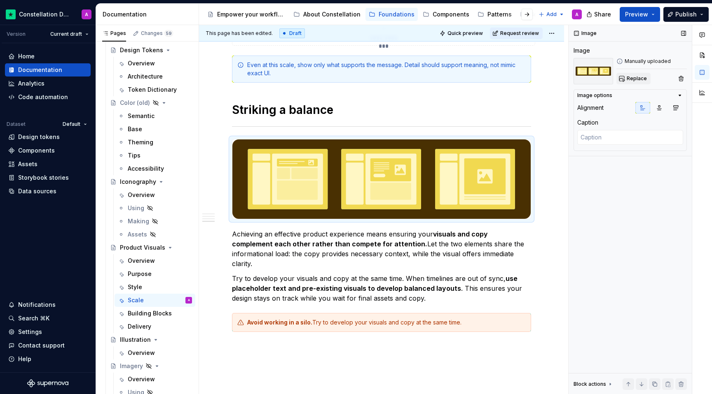
click at [640, 81] on span "Replace" at bounding box center [636, 78] width 20 height 7
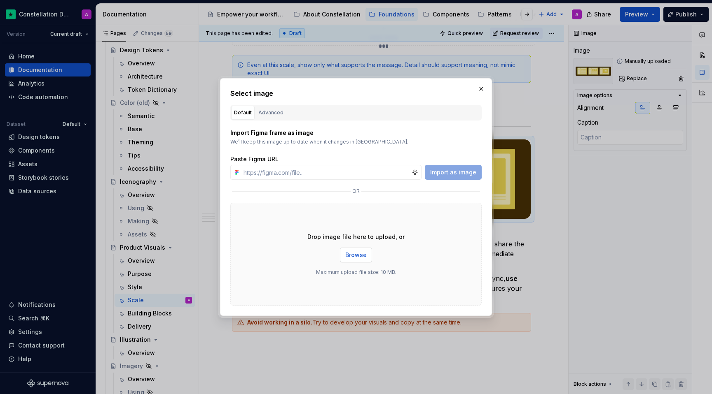
click at [353, 256] on span "Browse" at bounding box center [355, 255] width 21 height 8
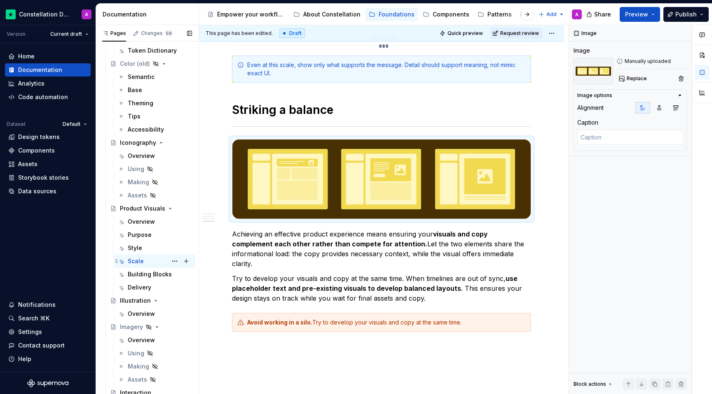
scroll to position [914, 0]
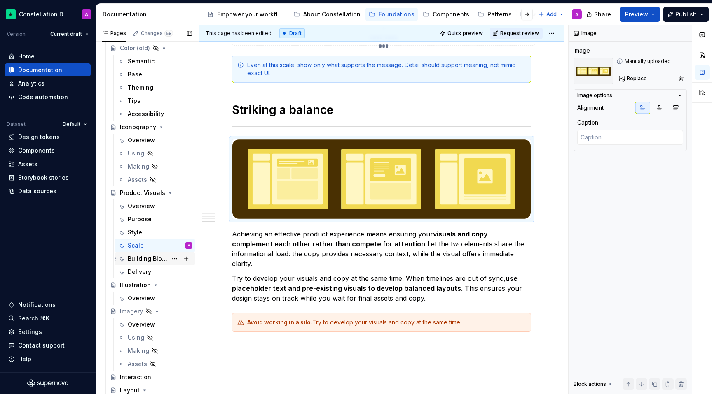
click at [143, 259] on div "Building Blocks" at bounding box center [148, 259] width 40 height 8
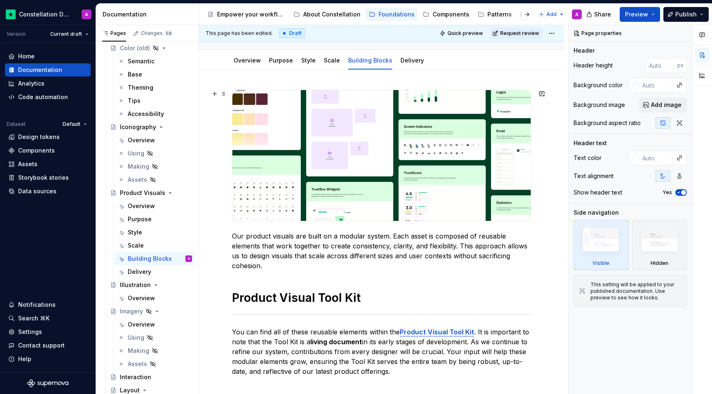
scroll to position [93, 0]
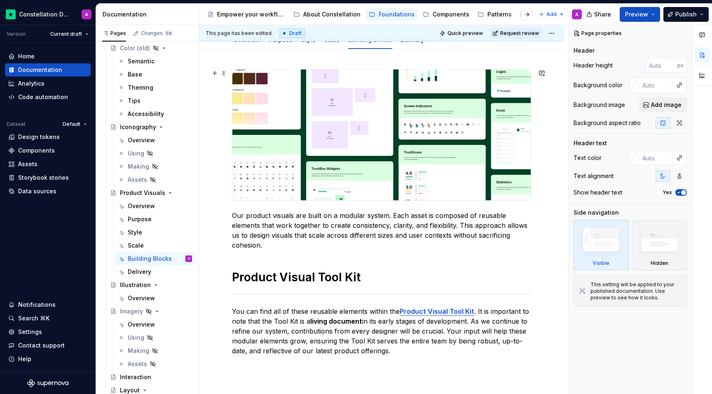
click at [411, 123] on img at bounding box center [381, 135] width 298 height 131
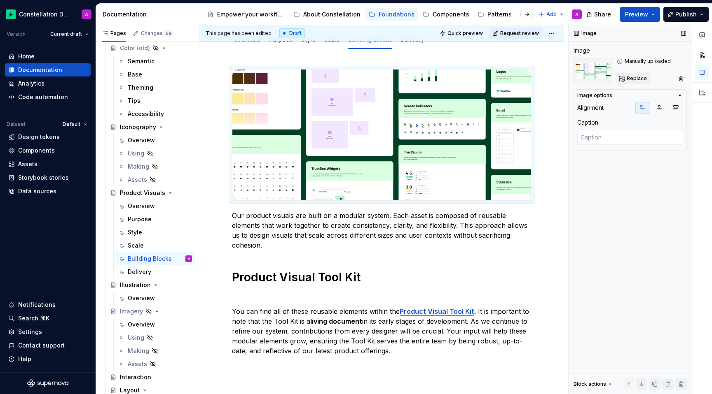
click at [639, 79] on span "Replace" at bounding box center [636, 78] width 20 height 7
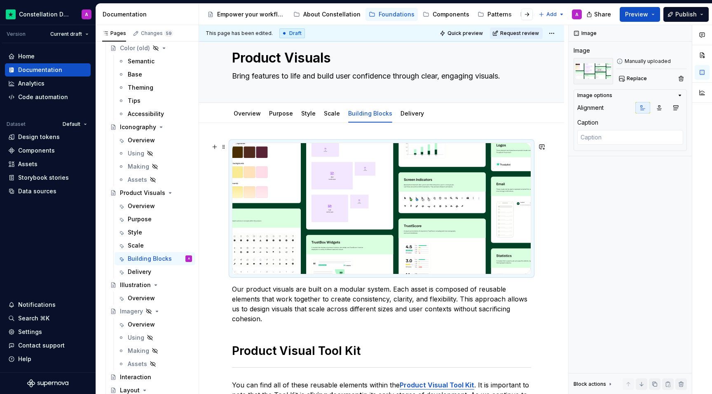
scroll to position [6, 0]
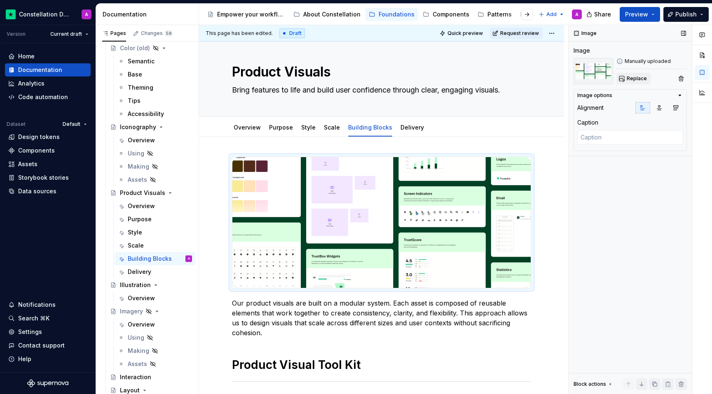
click at [639, 79] on span "Replace" at bounding box center [636, 78] width 20 height 7
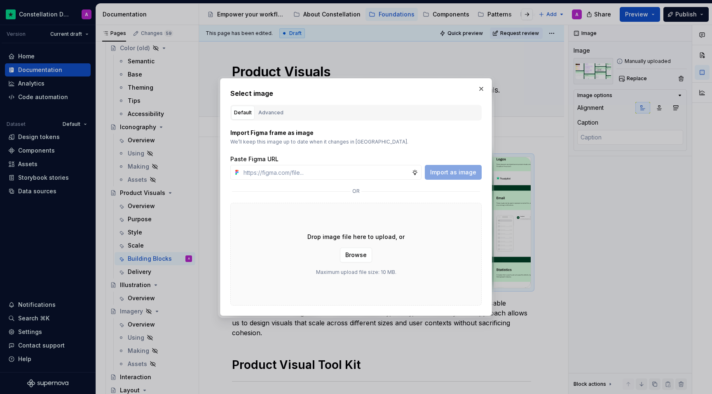
click at [358, 263] on div "Drop image file here to upload, or Browse Maximum upload file size: 10 MB." at bounding box center [355, 254] width 251 height 103
click at [353, 255] on span "Browse" at bounding box center [355, 255] width 21 height 8
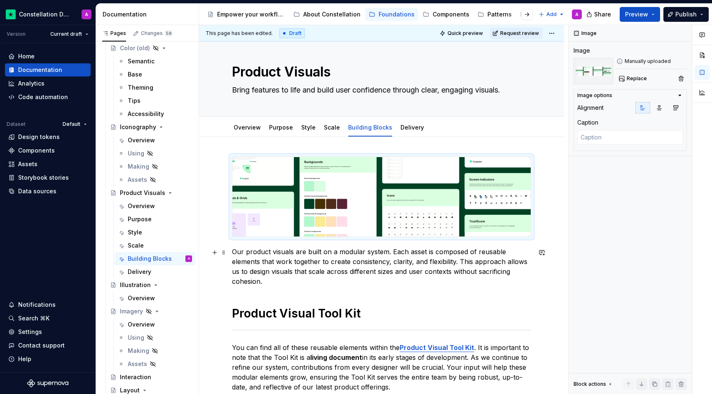
click at [415, 277] on p "Our product visuals are built on a modular system. Each asset is composed of re…" at bounding box center [381, 267] width 299 height 40
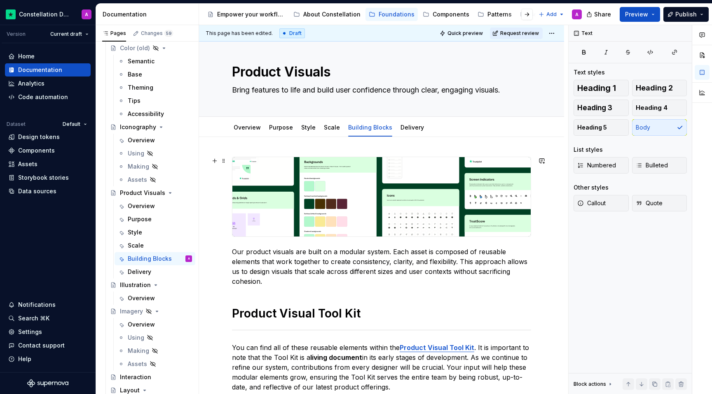
click at [428, 195] on img at bounding box center [381, 196] width 298 height 79
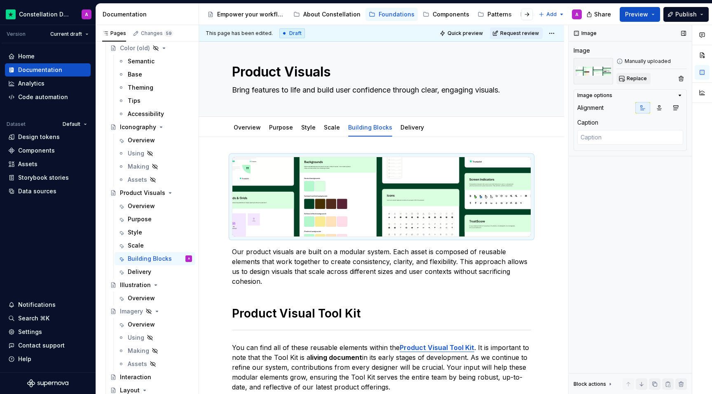
click at [634, 79] on span "Replace" at bounding box center [636, 78] width 20 height 7
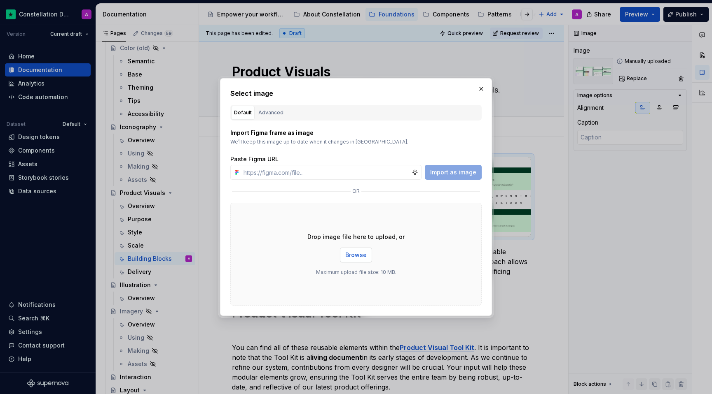
click at [353, 249] on button "Browse" at bounding box center [356, 255] width 32 height 15
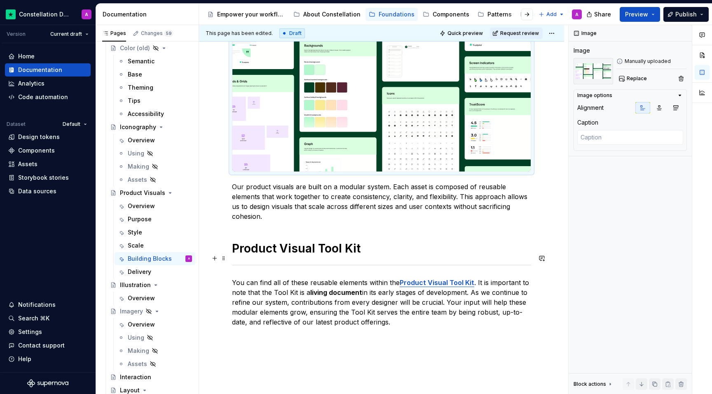
scroll to position [0, 0]
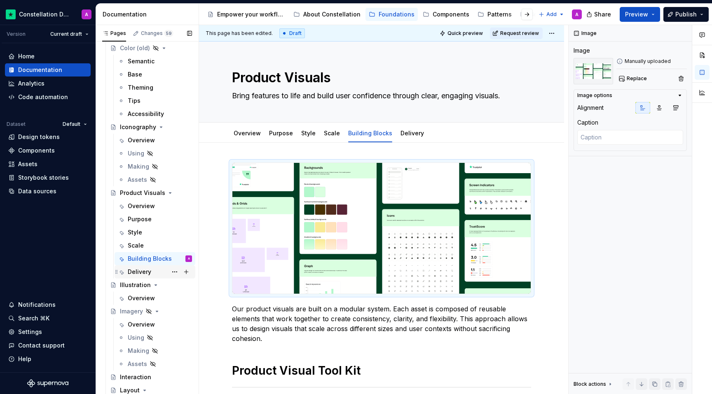
click at [151, 270] on div "Delivery" at bounding box center [160, 272] width 64 height 12
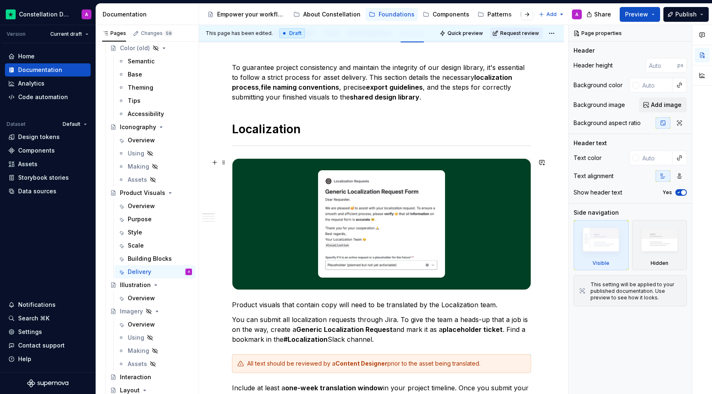
scroll to position [117, 0]
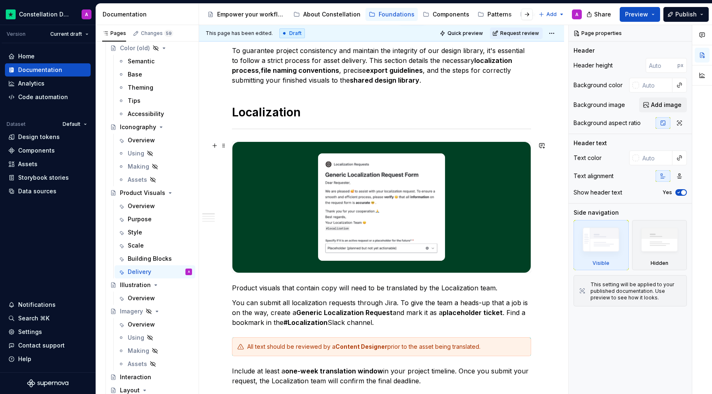
click at [428, 184] on img at bounding box center [381, 207] width 298 height 131
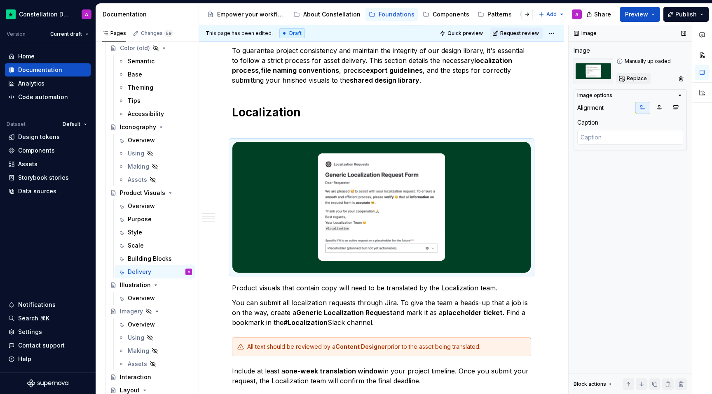
click at [640, 75] on button "Replace" at bounding box center [633, 79] width 34 height 12
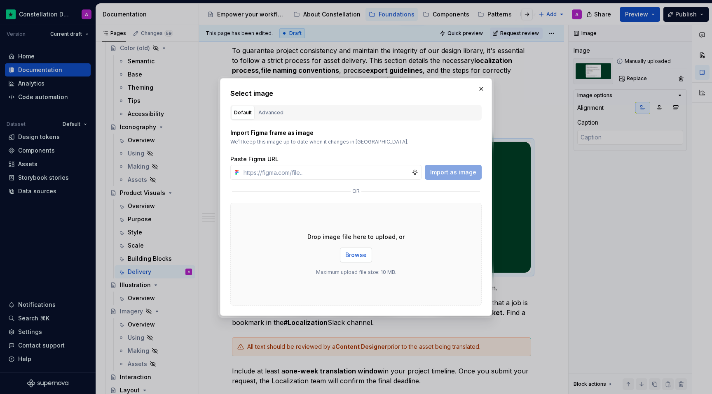
click at [354, 252] on span "Browse" at bounding box center [355, 255] width 21 height 8
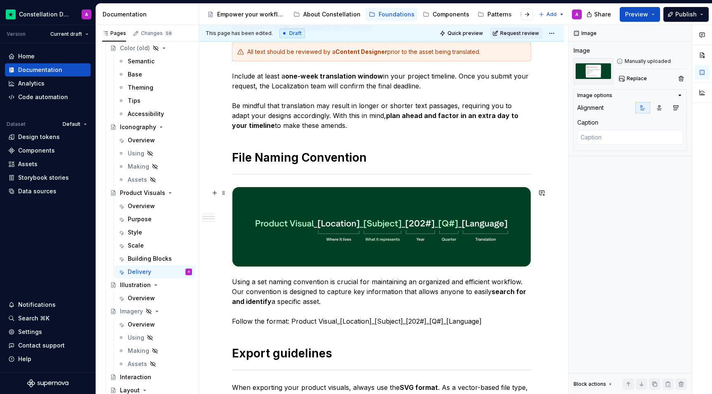
scroll to position [414, 0]
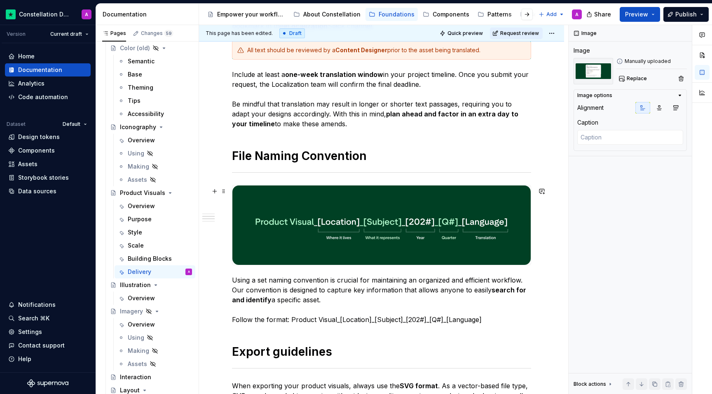
click at [371, 231] on img at bounding box center [381, 225] width 298 height 79
click at [640, 78] on span "Replace" at bounding box center [636, 78] width 20 height 7
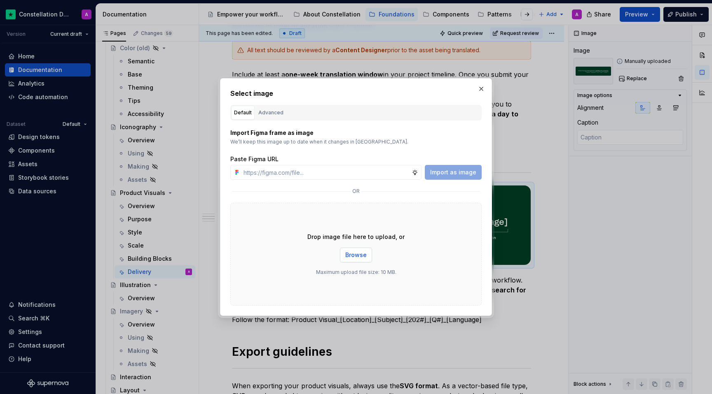
click at [351, 254] on span "Browse" at bounding box center [355, 255] width 21 height 8
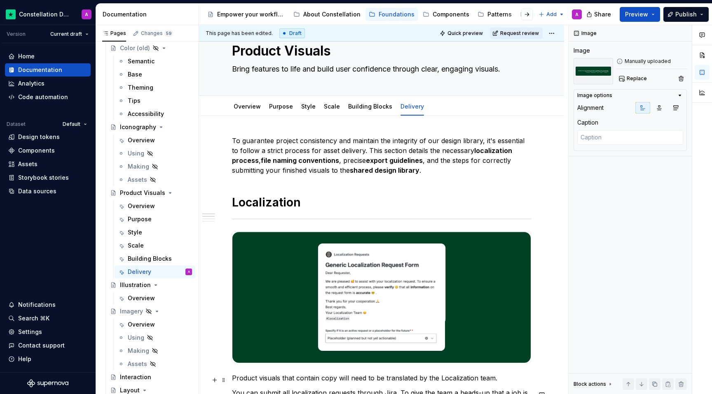
scroll to position [0, 0]
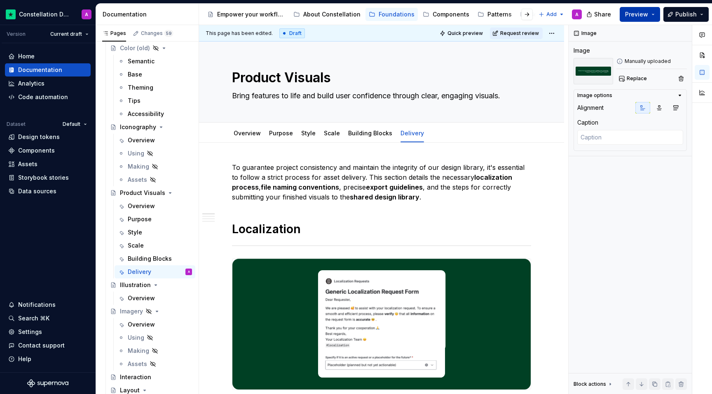
click at [657, 11] on button "Preview" at bounding box center [639, 14] width 40 height 15
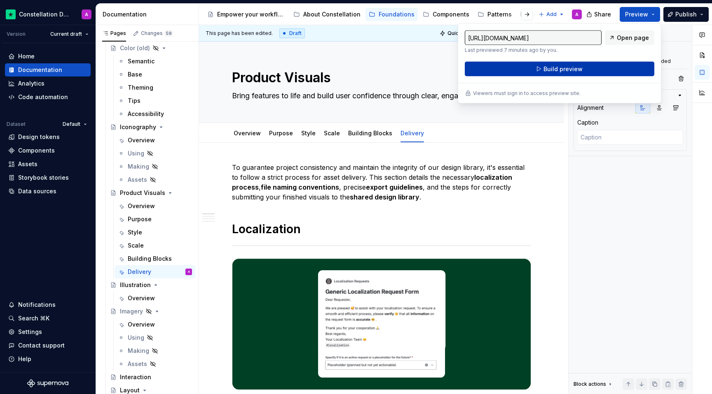
click at [573, 66] on span "Build preview" at bounding box center [562, 69] width 39 height 8
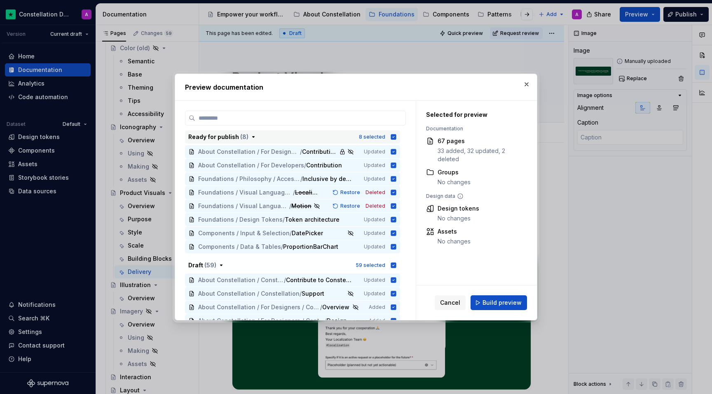
click at [396, 137] on icon "button" at bounding box center [393, 136] width 5 height 5
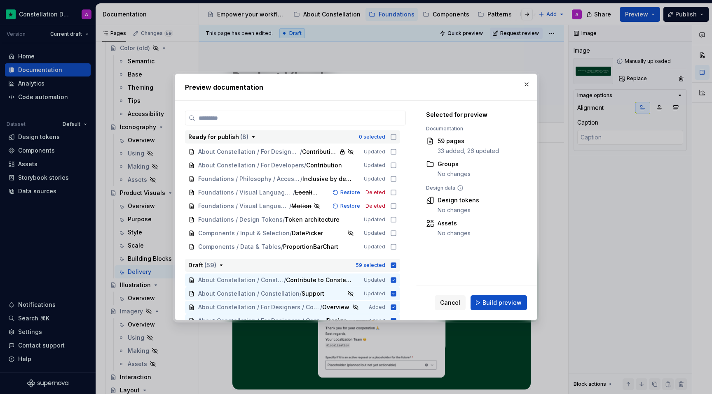
click at [396, 267] on icon "button" at bounding box center [393, 265] width 5 height 5
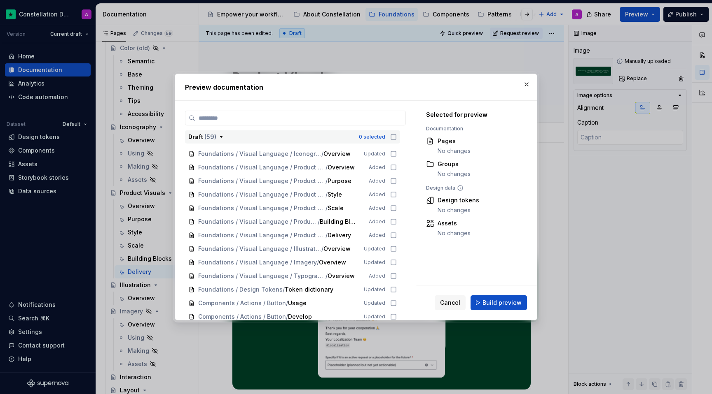
scroll to position [362, 0]
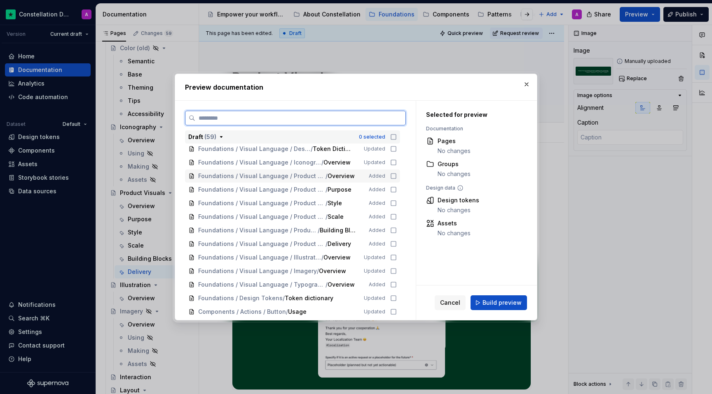
click at [397, 178] on icon at bounding box center [393, 176] width 7 height 7
click at [397, 189] on icon at bounding box center [393, 190] width 7 height 7
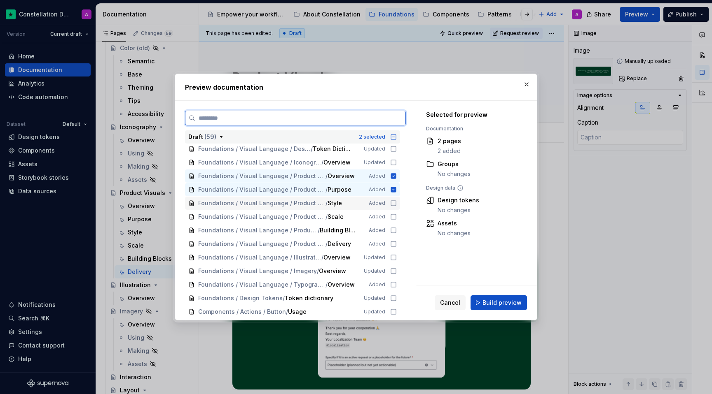
click at [397, 203] on icon at bounding box center [393, 203] width 7 height 7
click at [397, 217] on icon at bounding box center [393, 217] width 7 height 7
click at [397, 223] on div "Foundations / Visual Language / Product Visuals / Scale Added" at bounding box center [292, 216] width 215 height 13
click at [397, 230] on icon at bounding box center [393, 230] width 7 height 7
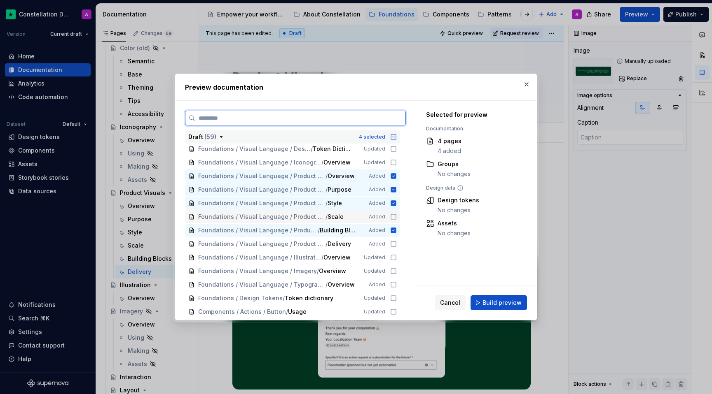
click at [397, 216] on icon at bounding box center [393, 217] width 7 height 7
click at [396, 246] on icon at bounding box center [393, 244] width 5 height 5
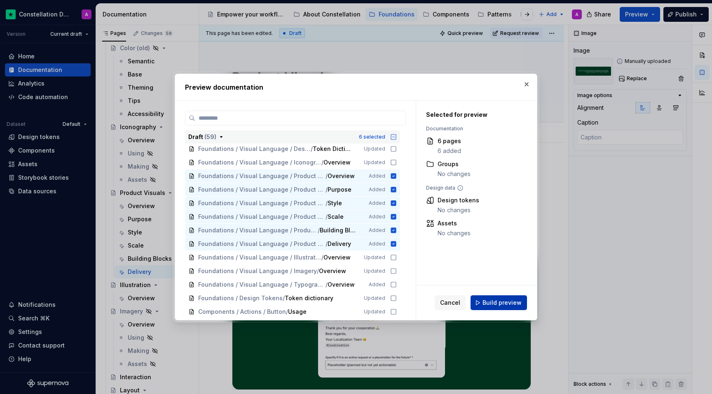
click at [506, 301] on span "Build preview" at bounding box center [501, 303] width 39 height 8
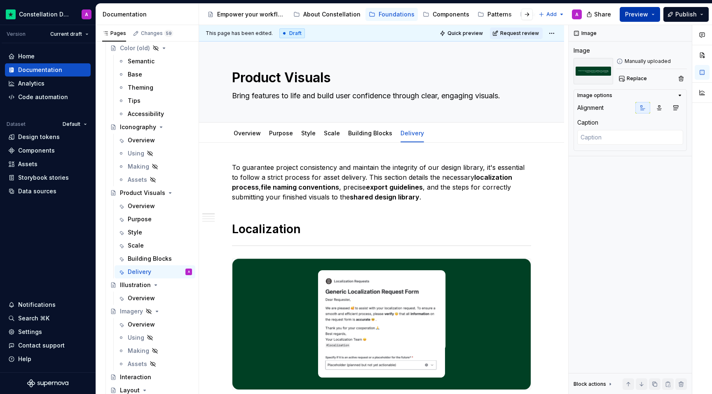
click at [652, 11] on button "Preview" at bounding box center [639, 14] width 40 height 15
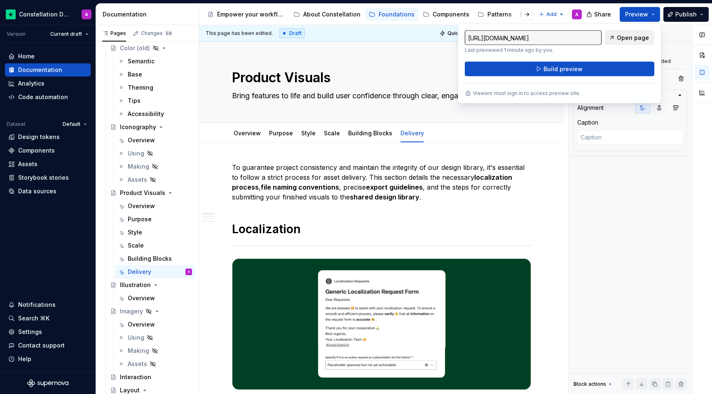
click at [614, 39] on link "Open page" at bounding box center [629, 37] width 49 height 15
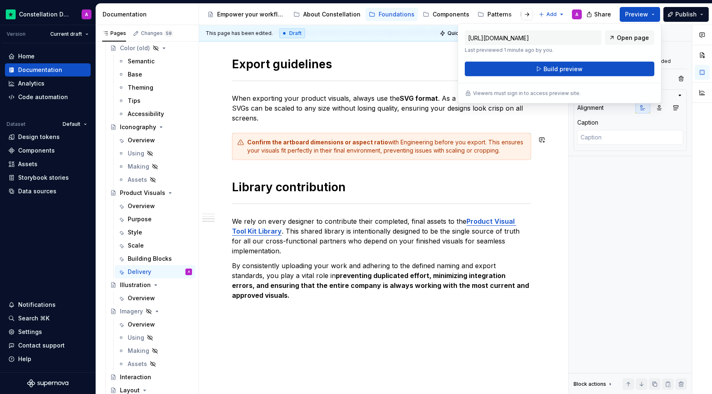
scroll to position [719, 0]
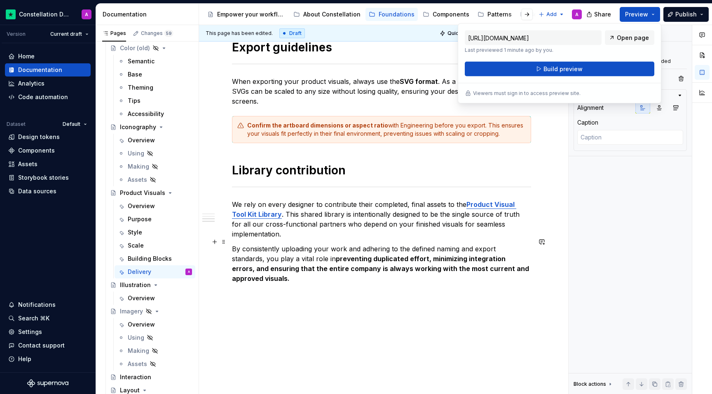
type textarea "*"
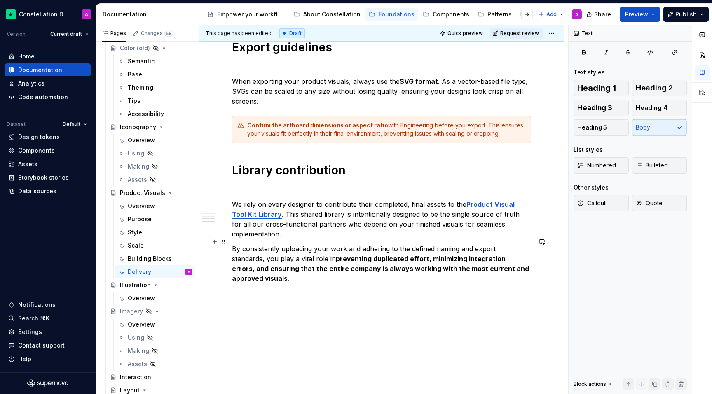
click at [232, 244] on p "By consistently uploading your work and adhering to the defined naming and expo…" at bounding box center [381, 264] width 299 height 40
click at [297, 219] on p "We rely on every designer to contribute their completed, final assets to the Pr…" at bounding box center [381, 220] width 299 height 40
click at [331, 244] on p "By consistently uploading your work and adhering to the defined naming and expo…" at bounding box center [381, 264] width 299 height 40
drag, startPoint x: 331, startPoint y: 247, endPoint x: 306, endPoint y: 243, distance: 25.5
click at [306, 244] on p "By consistently uploading your work and adhering to the defined naming and expo…" at bounding box center [381, 264] width 299 height 40
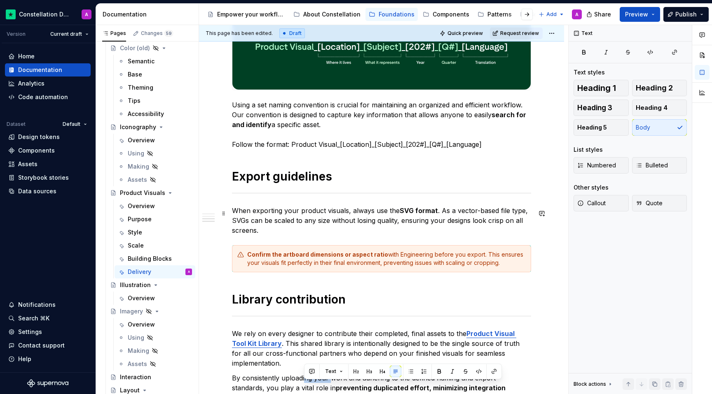
scroll to position [532, 0]
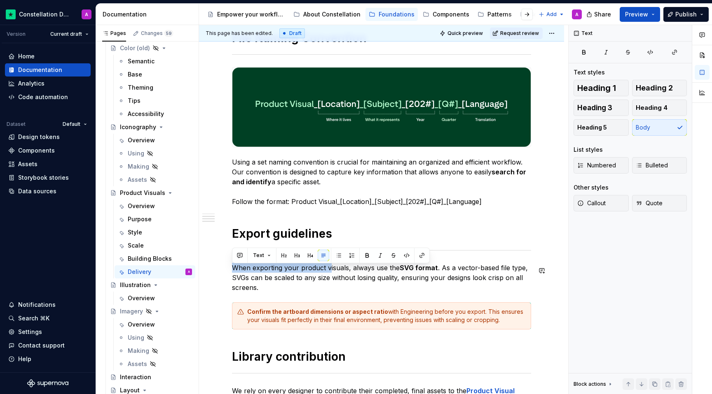
drag, startPoint x: 329, startPoint y: 272, endPoint x: 291, endPoint y: 262, distance: 39.3
click at [291, 262] on div "To guarantee project consistency and maintain the integrity of our design libra…" at bounding box center [381, 51] width 299 height 840
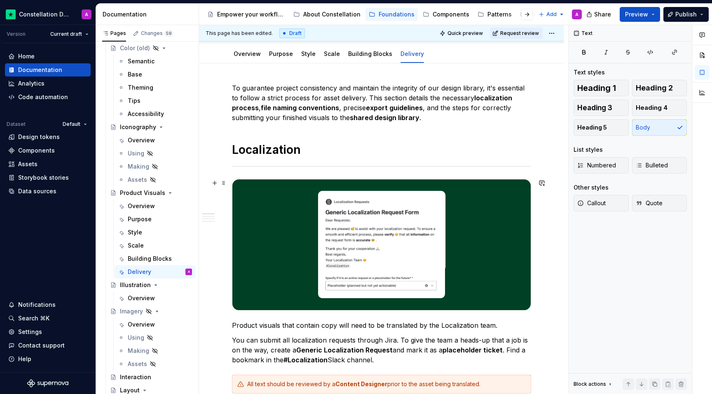
scroll to position [0, 0]
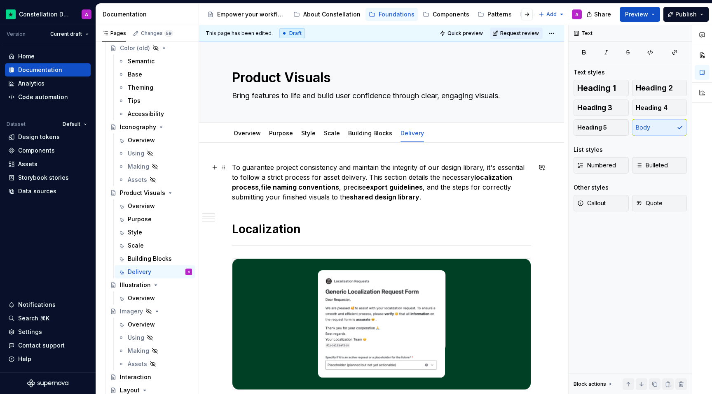
click at [345, 180] on p "To guarantee project consistency and maintain the integrity of our design libra…" at bounding box center [381, 183] width 299 height 40
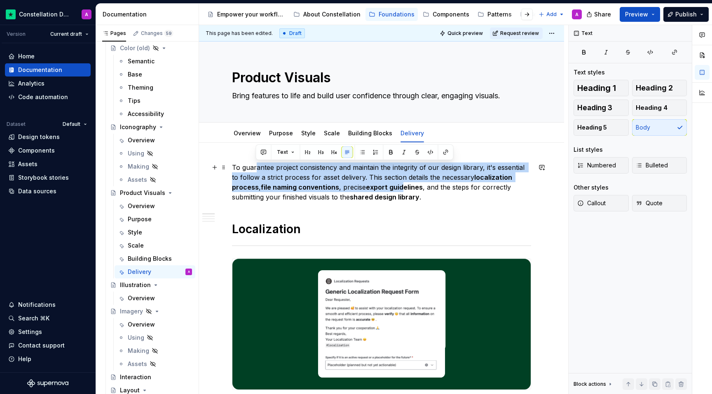
drag, startPoint x: 401, startPoint y: 190, endPoint x: 255, endPoint y: 169, distance: 148.1
click at [255, 169] on p "To guarantee project consistency and maintain the integrity of our design libra…" at bounding box center [381, 183] width 299 height 40
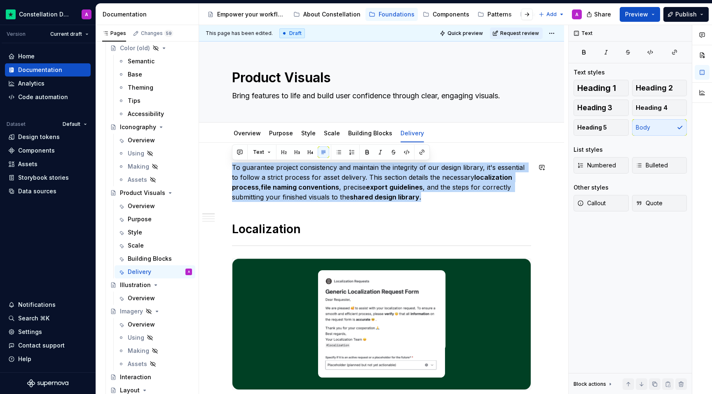
drag, startPoint x: 439, startPoint y: 198, endPoint x: 231, endPoint y: 159, distance: 212.1
click at [329, 141] on div at bounding box center [331, 141] width 23 height 1
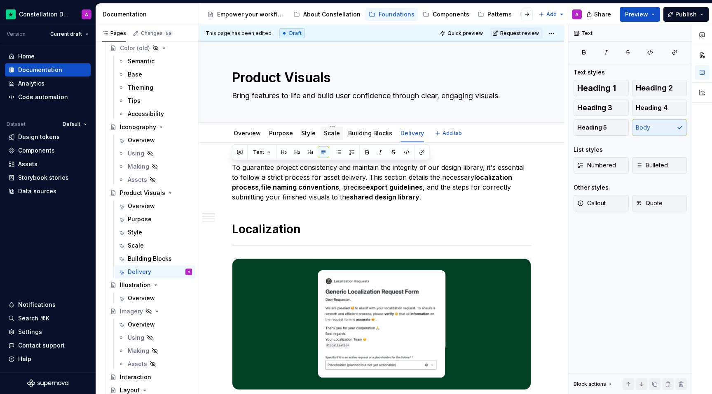
click at [328, 138] on div "Scale" at bounding box center [332, 133] width 16 height 10
click at [320, 132] on div "Scale" at bounding box center [331, 133] width 23 height 13
click at [139, 245] on div "Scale" at bounding box center [136, 246] width 16 height 8
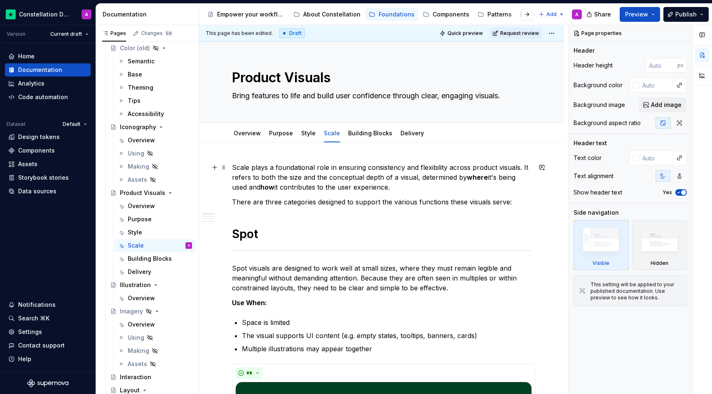
click at [331, 187] on p "Scale plays a foundational role in ensuring consistency and flexibility across …" at bounding box center [381, 178] width 299 height 30
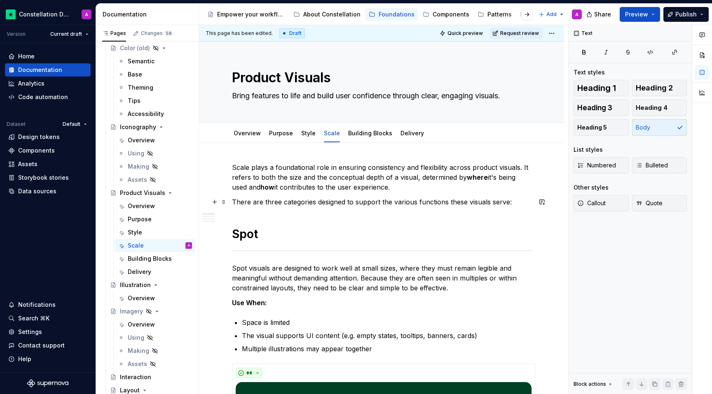
click at [329, 200] on p "There are three categories designed to support the various functions these visu…" at bounding box center [381, 202] width 299 height 10
click at [333, 182] on p "Scale plays a foundational role in ensuring consistency and flexibility across …" at bounding box center [381, 178] width 299 height 30
drag, startPoint x: 349, startPoint y: 183, endPoint x: 257, endPoint y: 177, distance: 92.4
click at [257, 177] on p "Scale plays a foundational role in ensuring consistency and flexibility across …" at bounding box center [381, 178] width 299 height 30
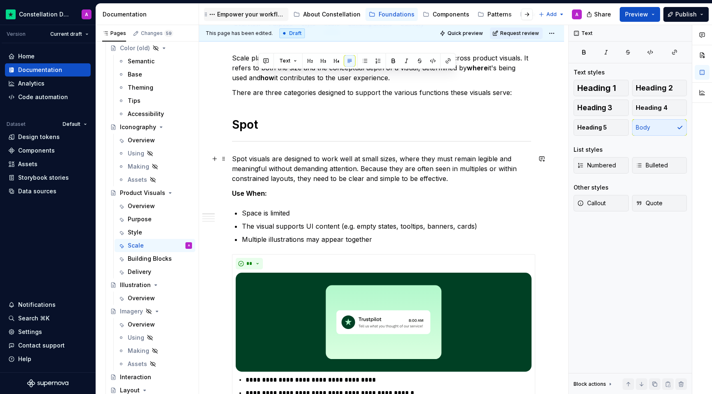
scroll to position [113, 0]
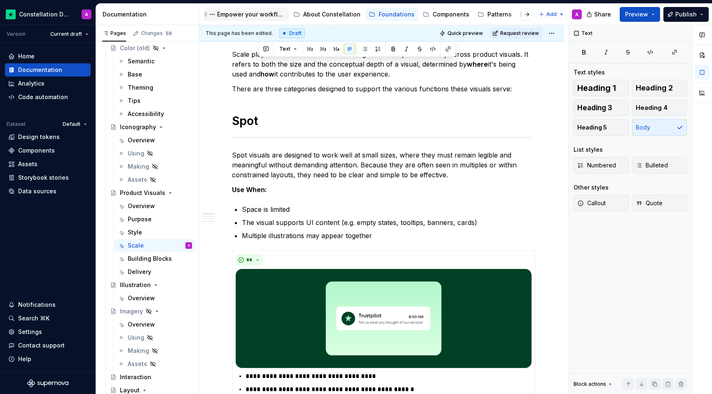
type textarea "*"
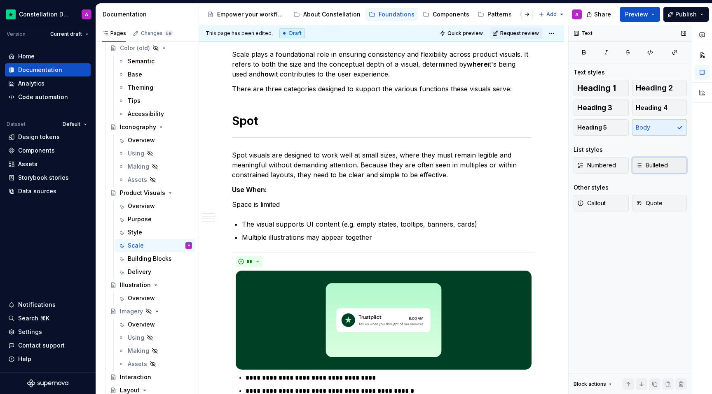
click at [647, 163] on span "Bulleted" at bounding box center [651, 165] width 32 height 8
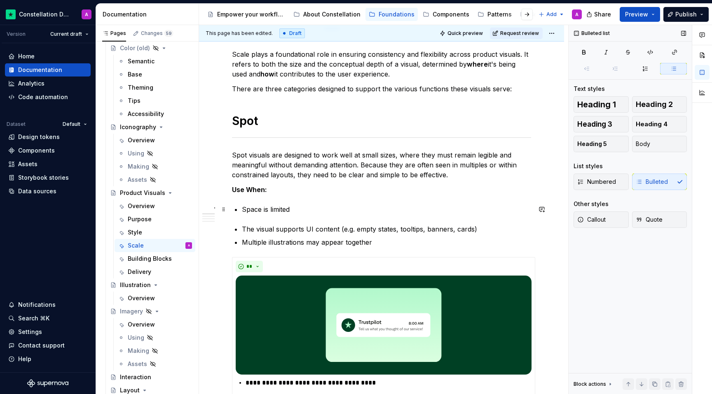
click at [252, 209] on p "Space is limited" at bounding box center [386, 210] width 289 height 10
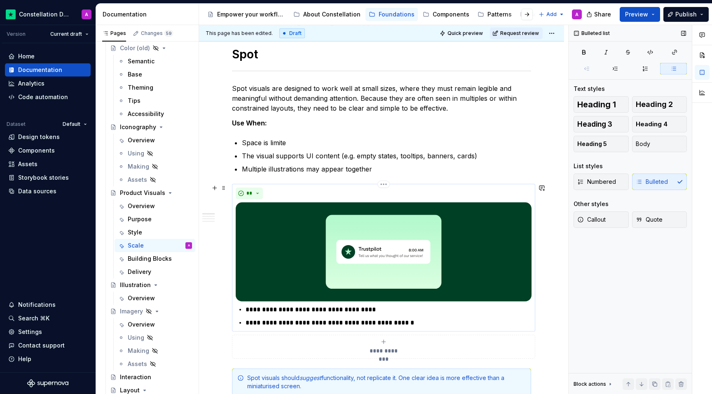
scroll to position [190, 0]
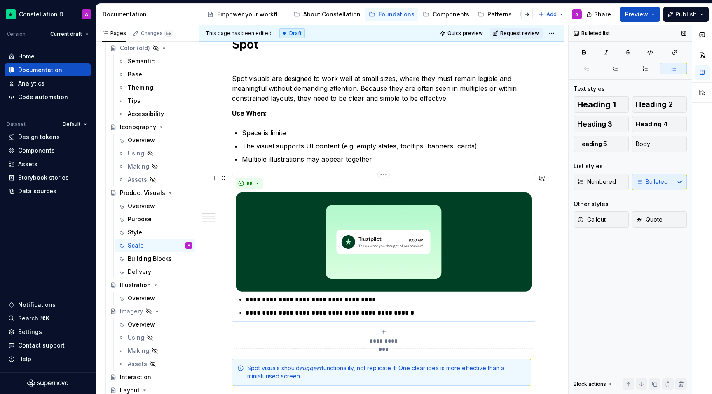
click at [273, 221] on img at bounding box center [384, 242] width 296 height 99
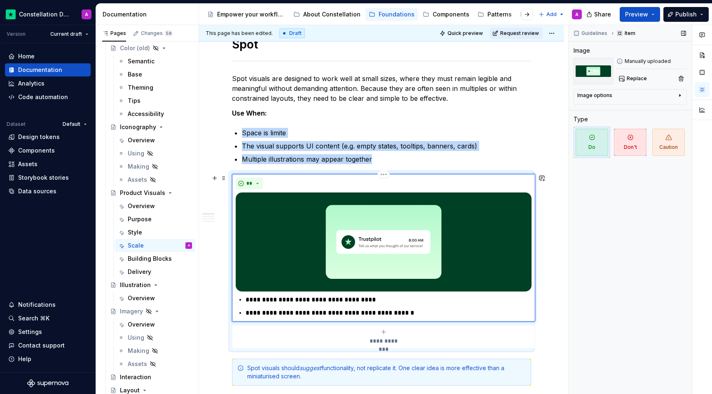
click at [434, 175] on div "**********" at bounding box center [383, 248] width 303 height 148
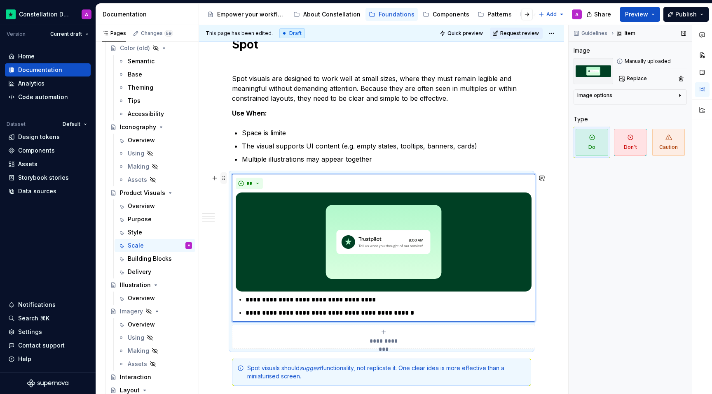
click at [224, 181] on span at bounding box center [223, 179] width 7 height 12
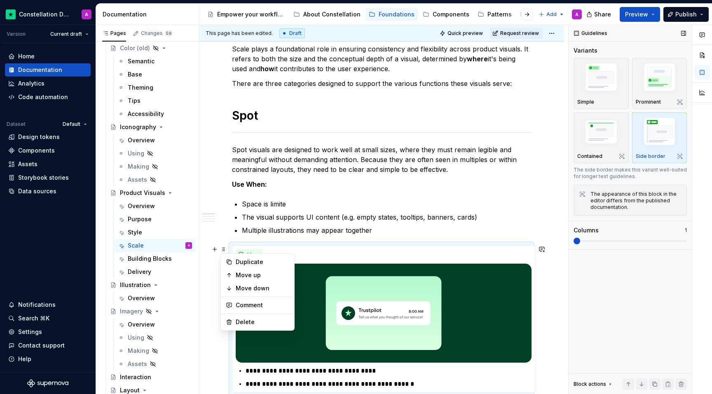
scroll to position [0, 0]
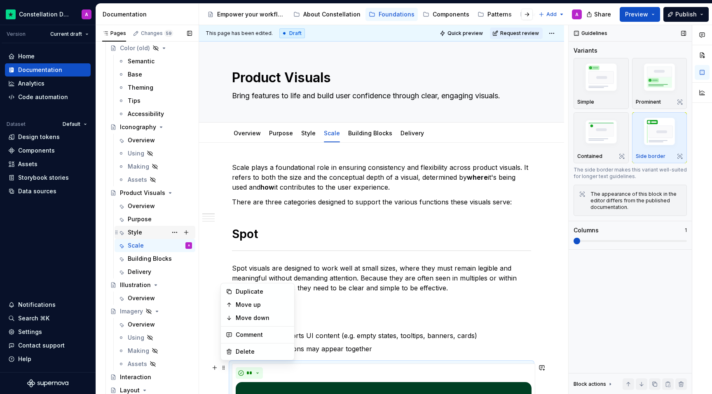
click at [144, 229] on div "Style" at bounding box center [160, 233] width 64 height 12
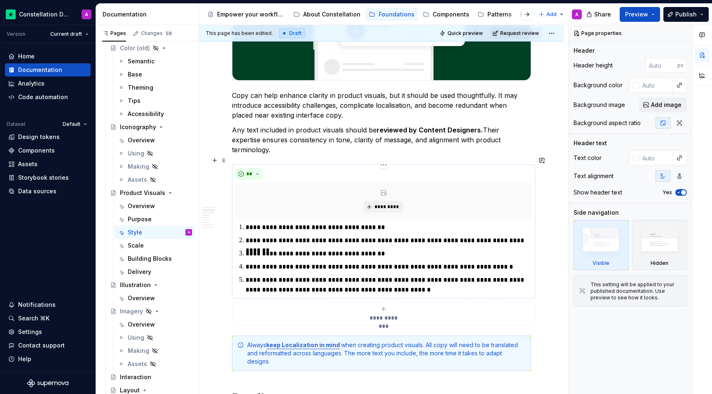
scroll to position [301, 0]
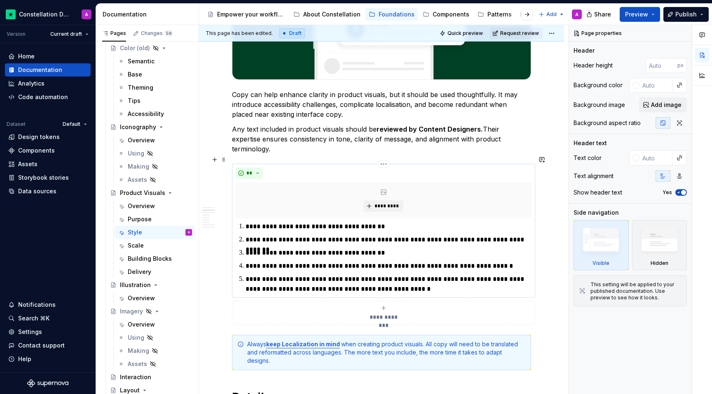
click at [297, 235] on p "**********" at bounding box center [388, 240] width 286 height 10
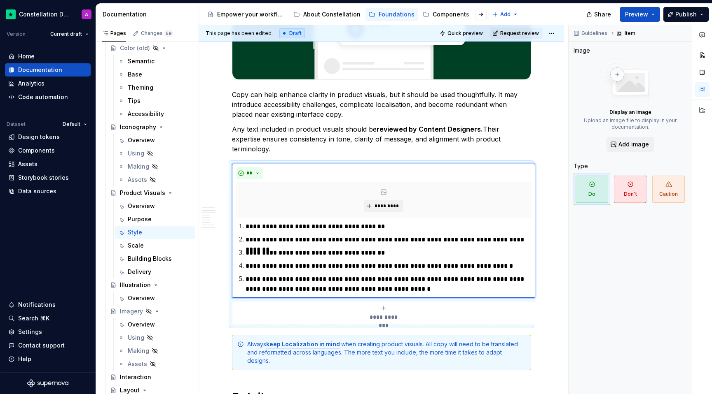
type textarea "*"
